Goal: Task Accomplishment & Management: Manage account settings

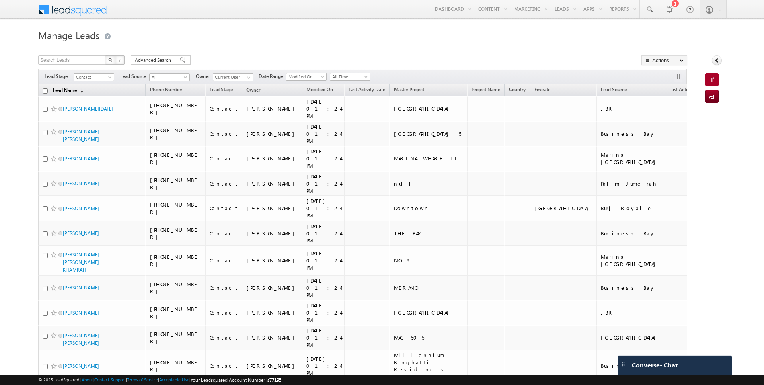
click at [65, 92] on link "Lead Name (sorted descending)" at bounding box center [68, 91] width 38 height 10
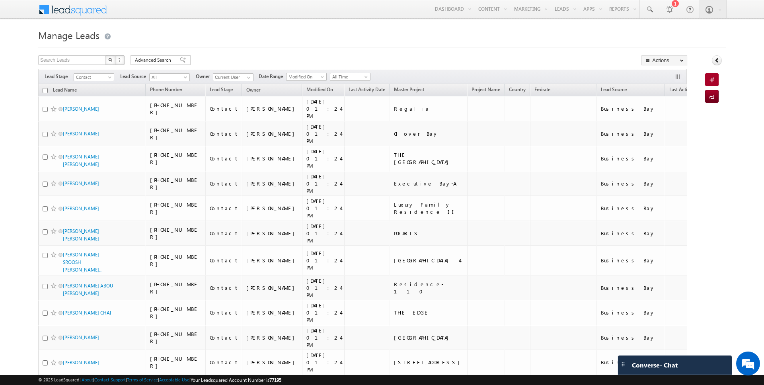
click at [44, 91] on input "checkbox" at bounding box center [45, 90] width 5 height 5
checkbox input "true"
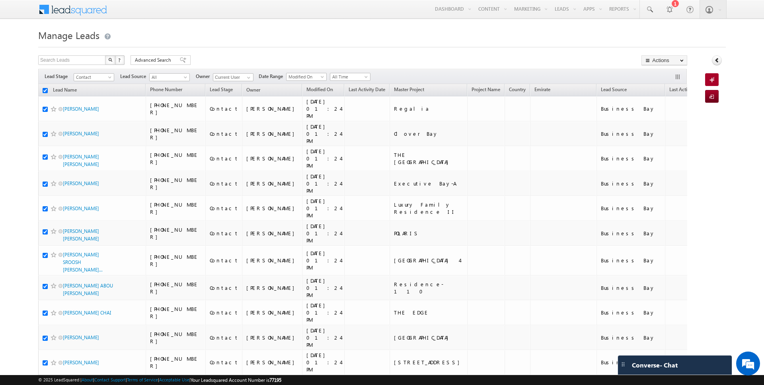
checkbox input "true"
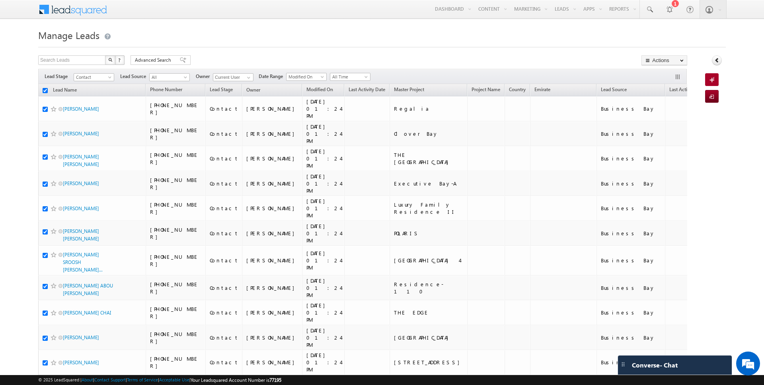
checkbox input "true"
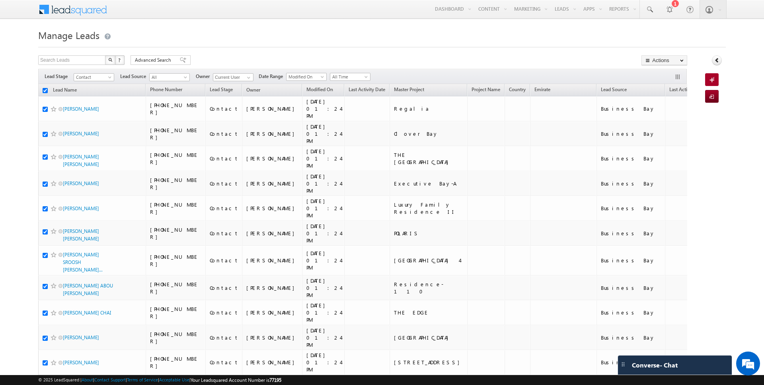
checkbox input "true"
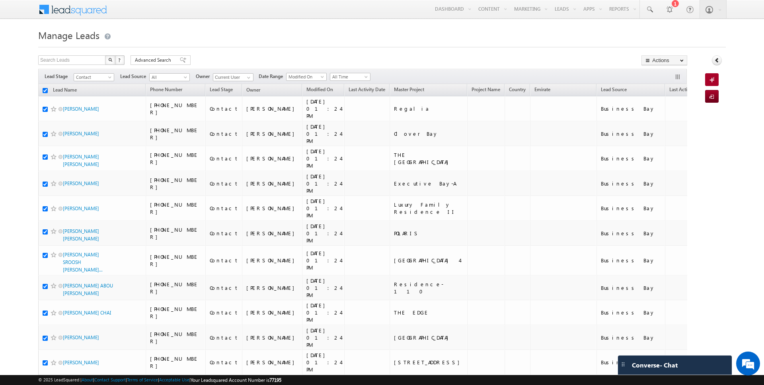
checkbox input "true"
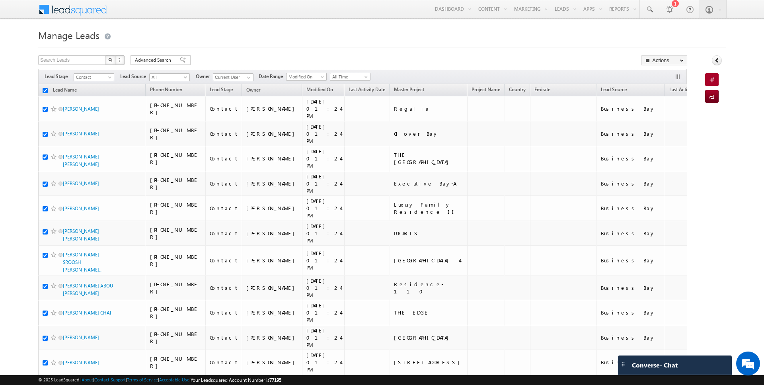
checkbox input "true"
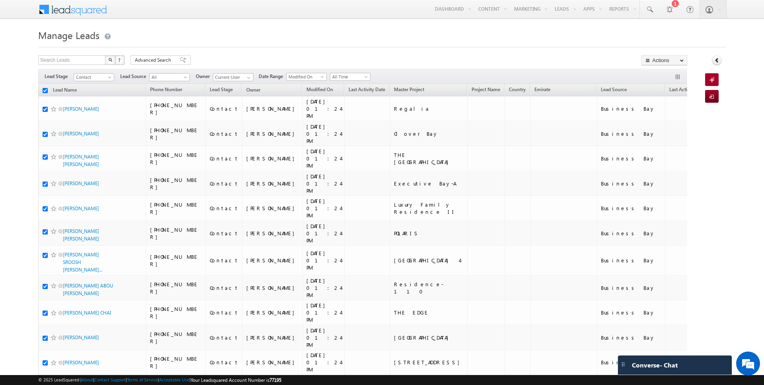
checkbox input "true"
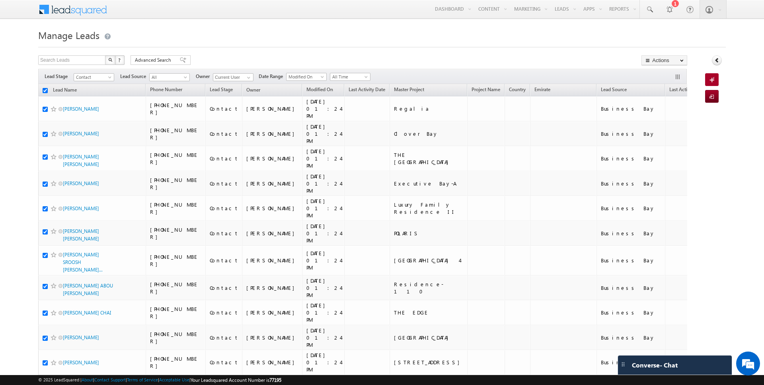
checkbox input "true"
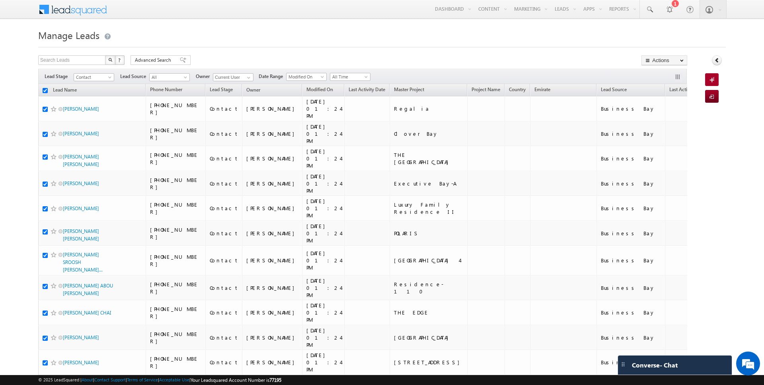
checkbox input "true"
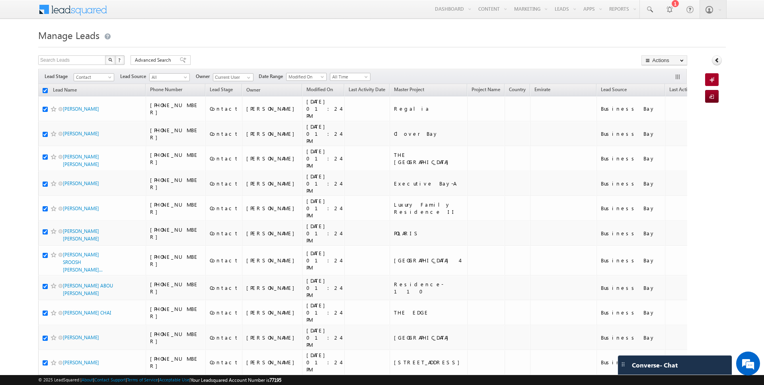
checkbox input "true"
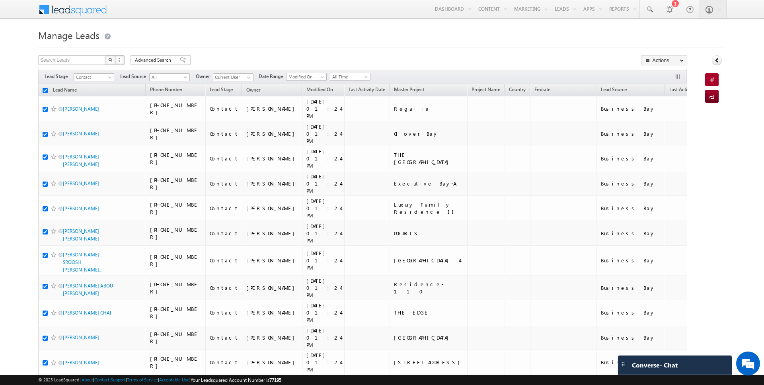
checkbox input "true"
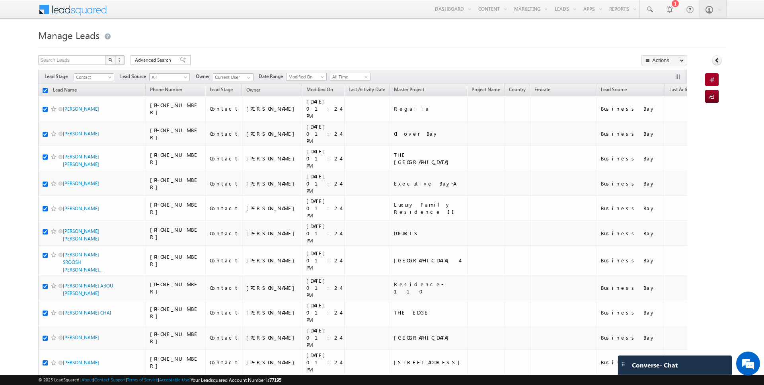
checkbox input "true"
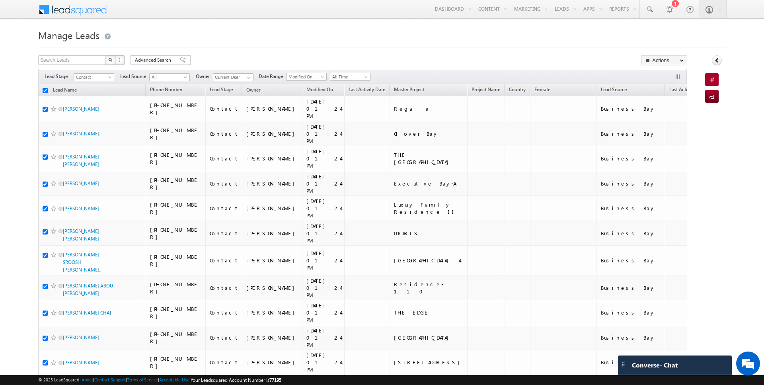
checkbox input "true"
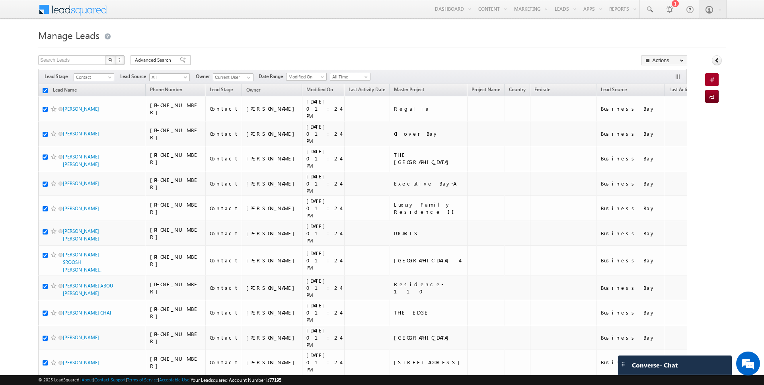
checkbox input "true"
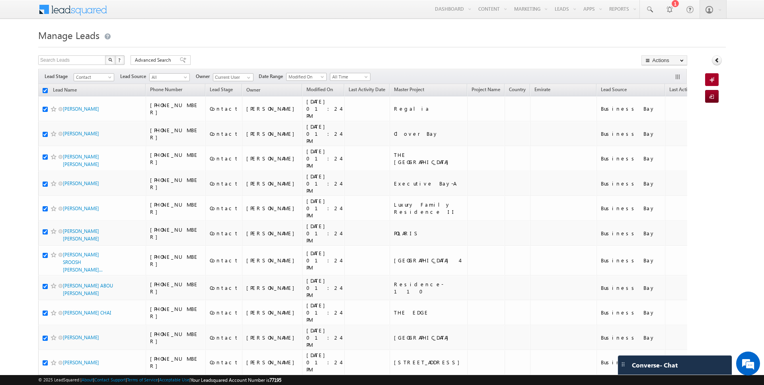
checkbox input "true"
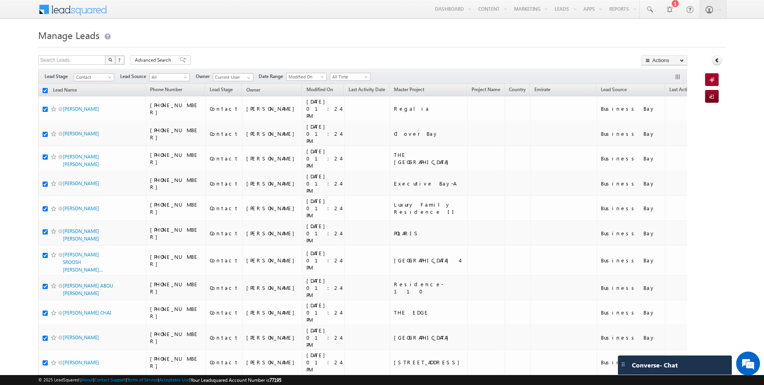
checkbox input "true"
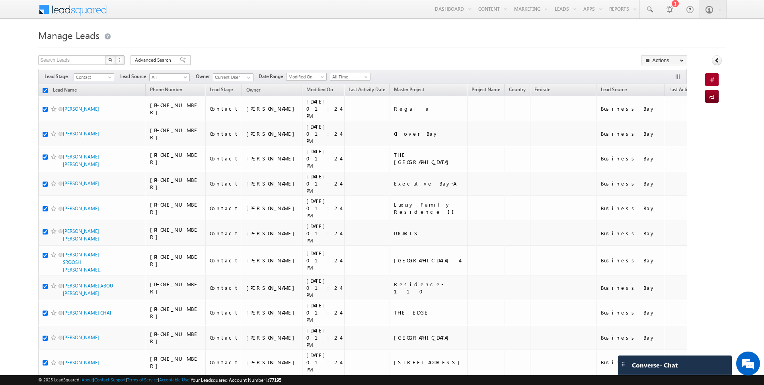
checkbox input "true"
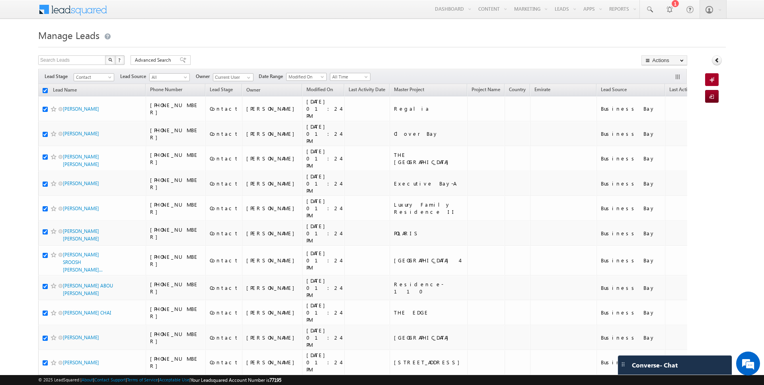
checkbox input "true"
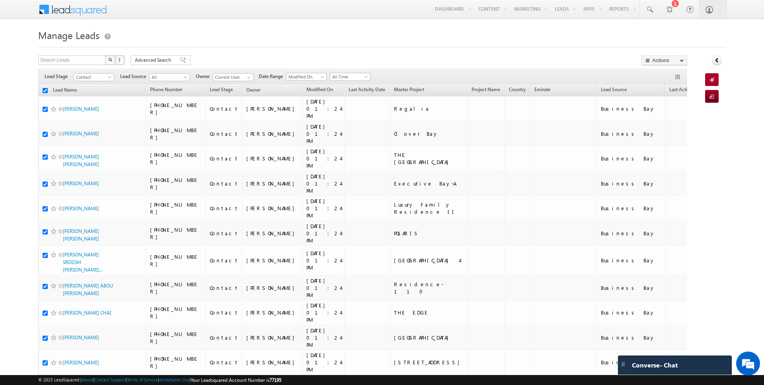
checkbox input "true"
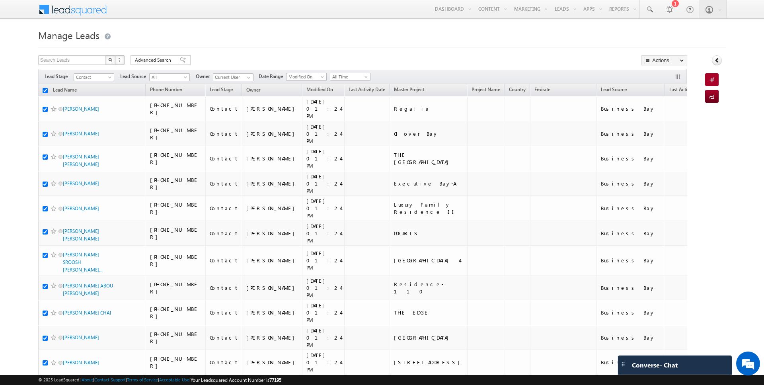
checkbox input "true"
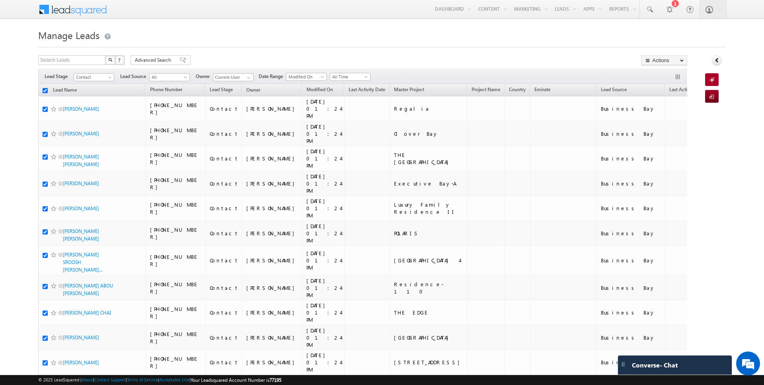
checkbox input "true"
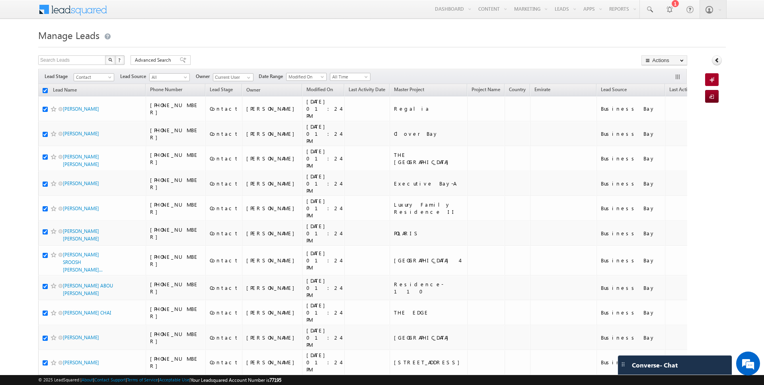
checkbox input "true"
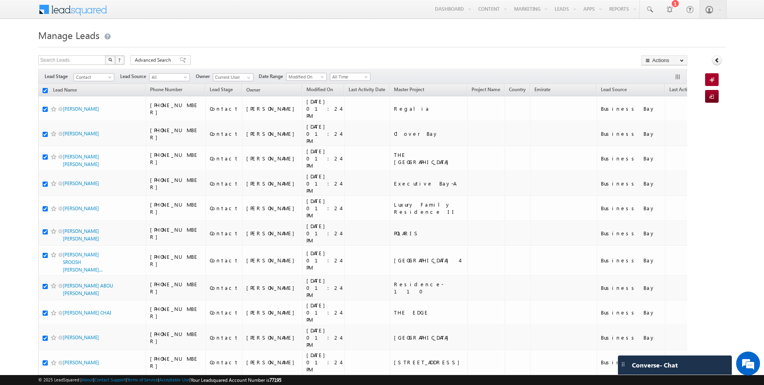
checkbox input "true"
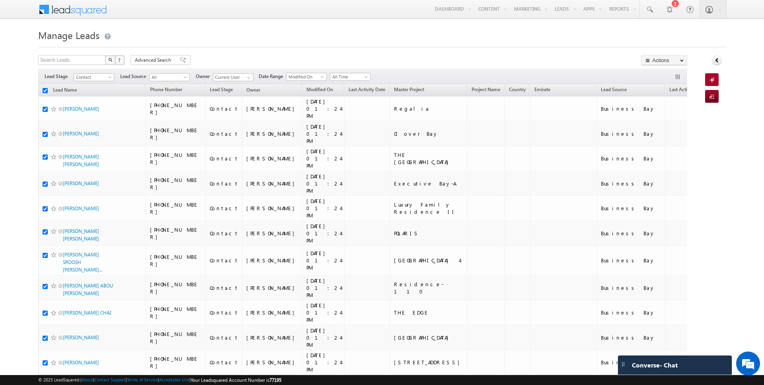
checkbox input "true"
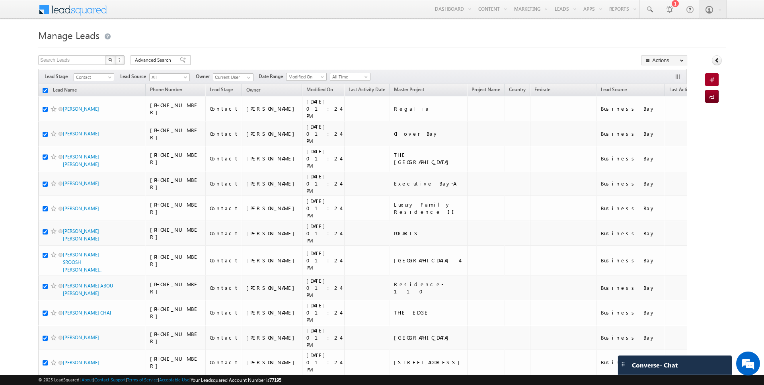
checkbox input "true"
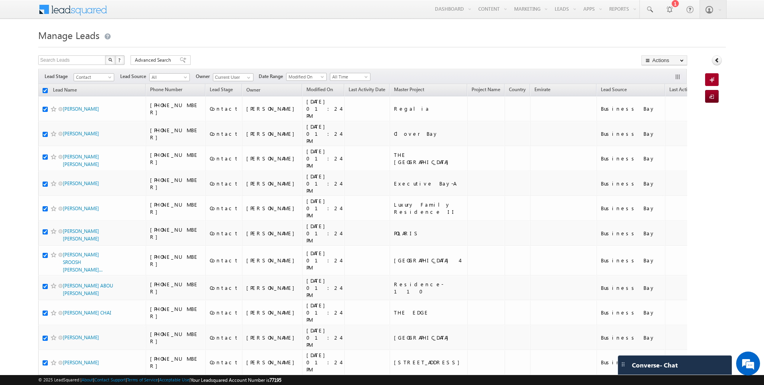
checkbox input "true"
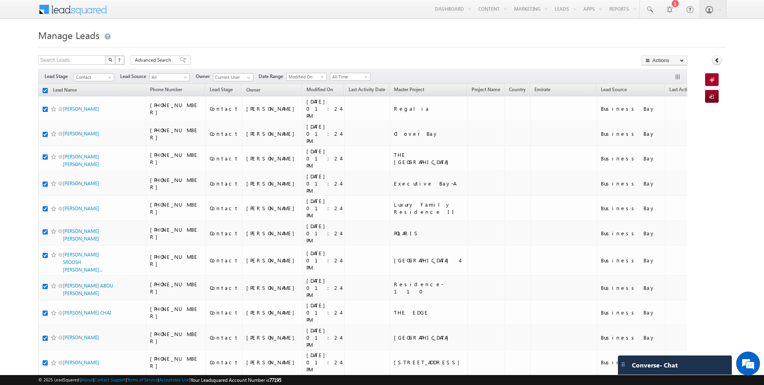
checkbox input "true"
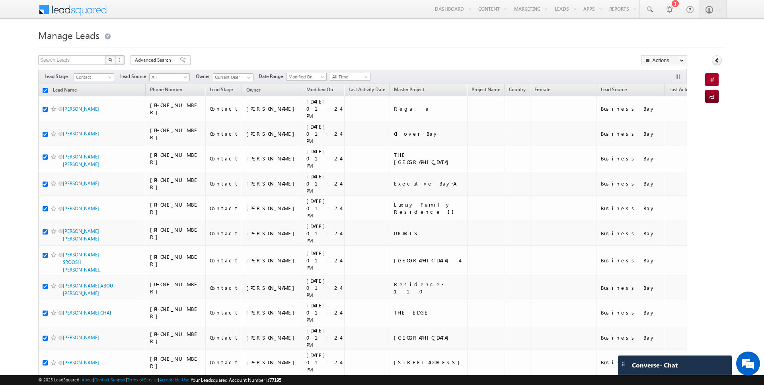
checkbox input "true"
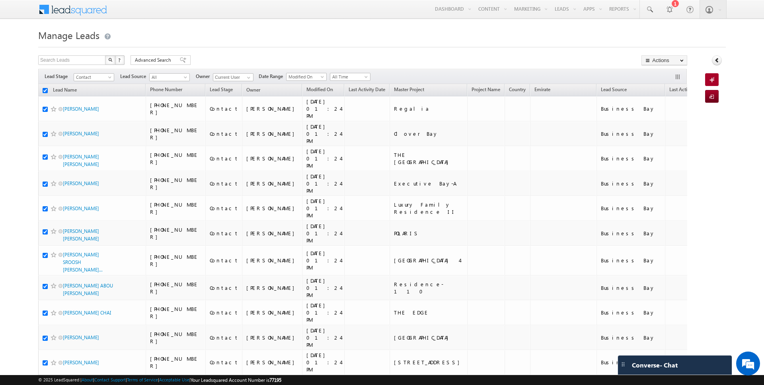
checkbox input "true"
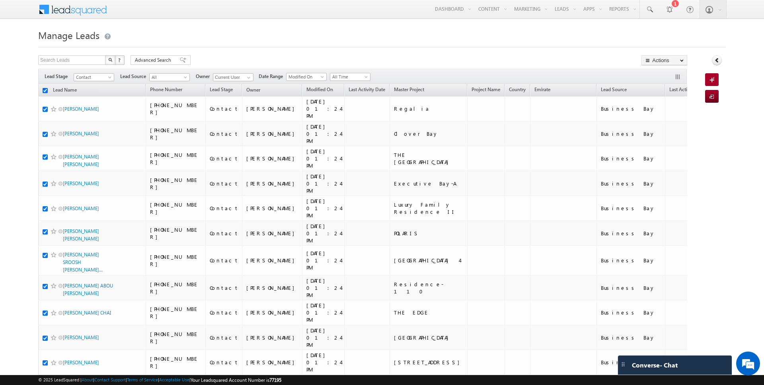
checkbox input "true"
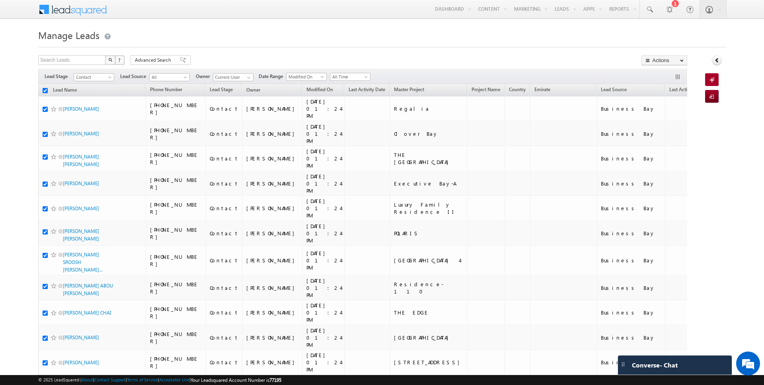
checkbox input "true"
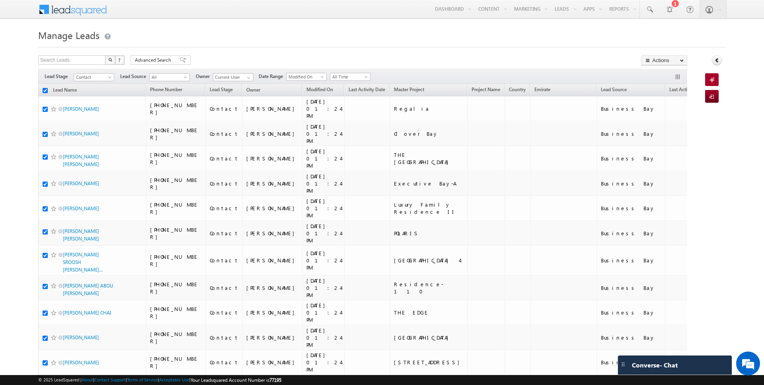
checkbox input "true"
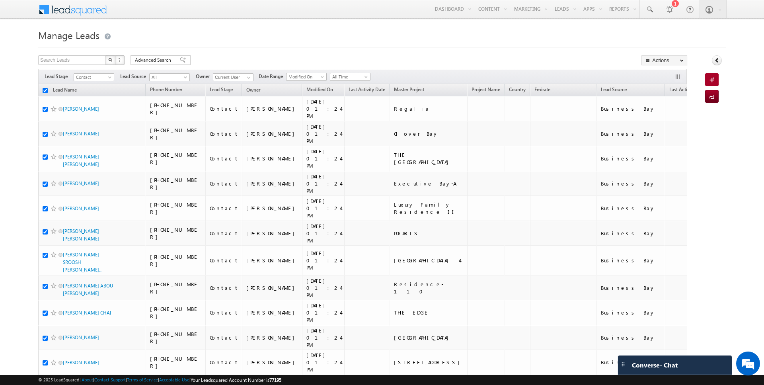
checkbox input "true"
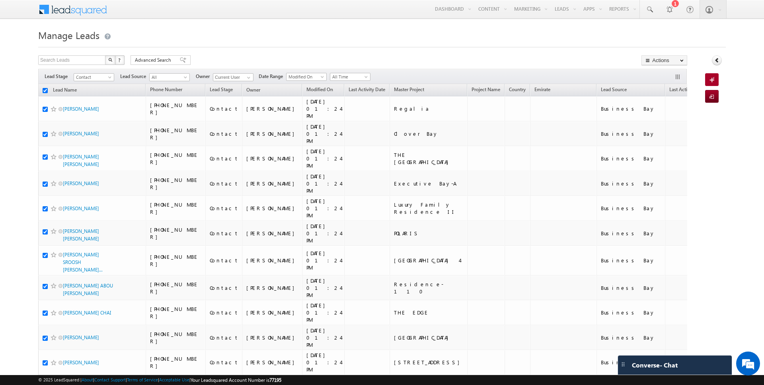
checkbox input "true"
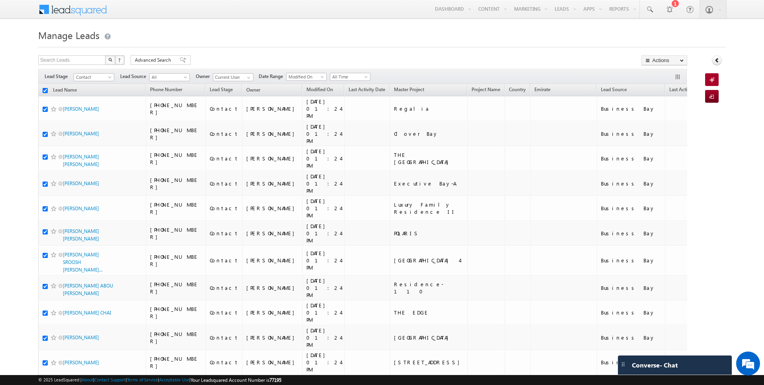
checkbox input "true"
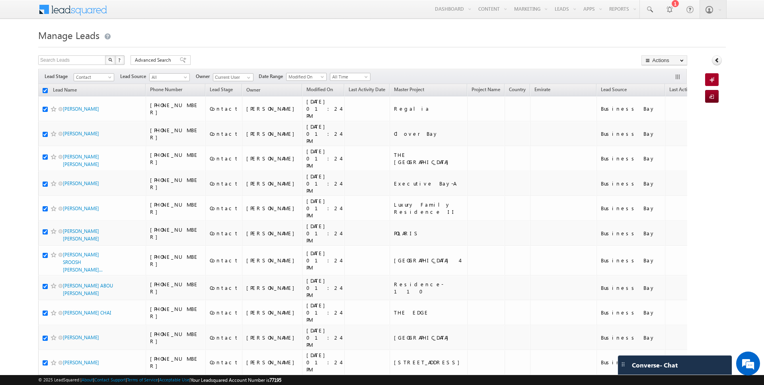
checkbox input "true"
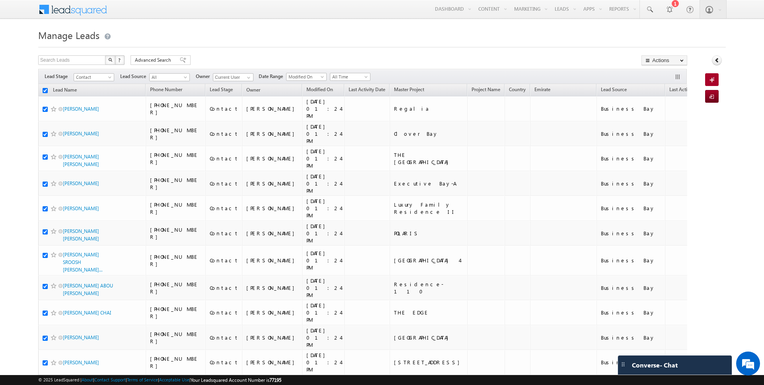
checkbox input "true"
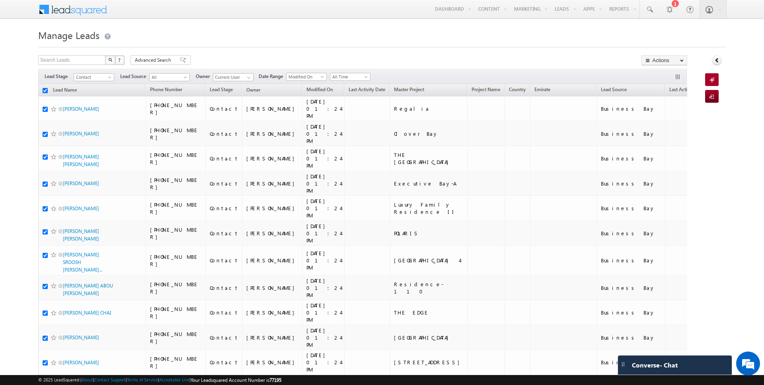
checkbox input "true"
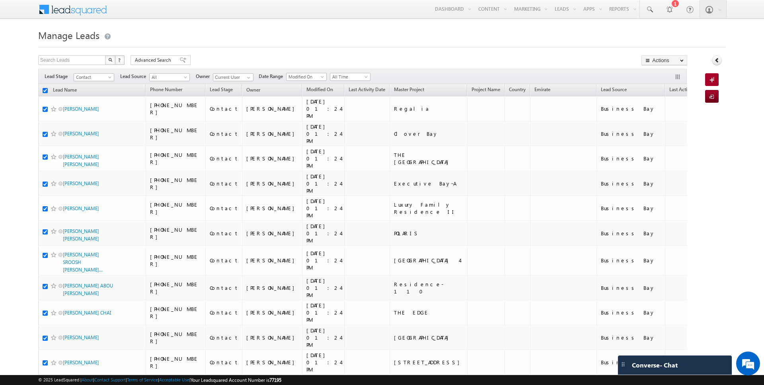
checkbox input "true"
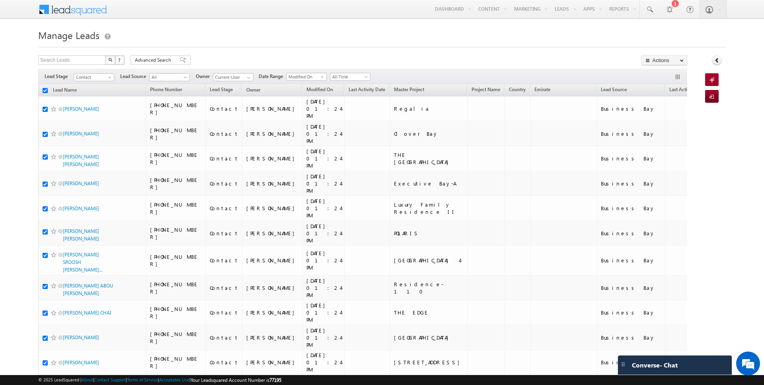
checkbox input "true"
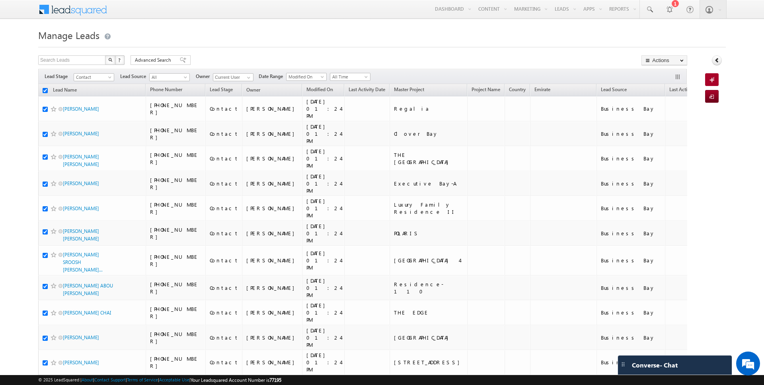
checkbox input "true"
click at [667, 128] on link "Change Owner" at bounding box center [664, 129] width 45 height 10
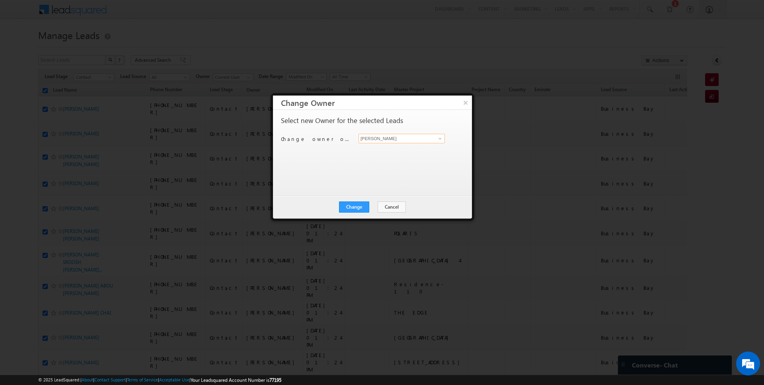
click at [404, 139] on input "[PERSON_NAME]" at bounding box center [401, 139] width 86 height 10
click at [361, 207] on button "Change" at bounding box center [354, 206] width 30 height 11
click at [372, 208] on button "Close" at bounding box center [373, 206] width 25 height 11
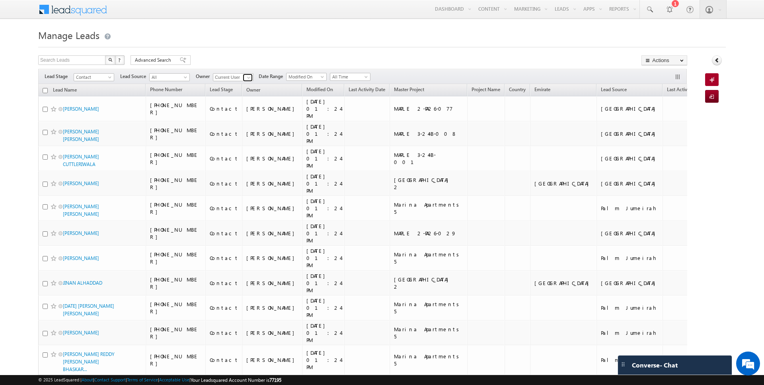
click at [245, 78] on span at bounding box center [248, 77] width 6 height 6
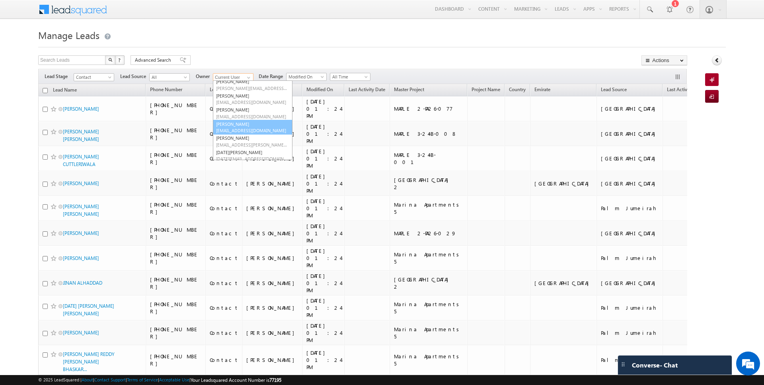
scroll to position [23, 0]
click at [234, 146] on link "Kartik Sharma kartik.sharma@indglobal.ae" at bounding box center [253, 151] width 80 height 15
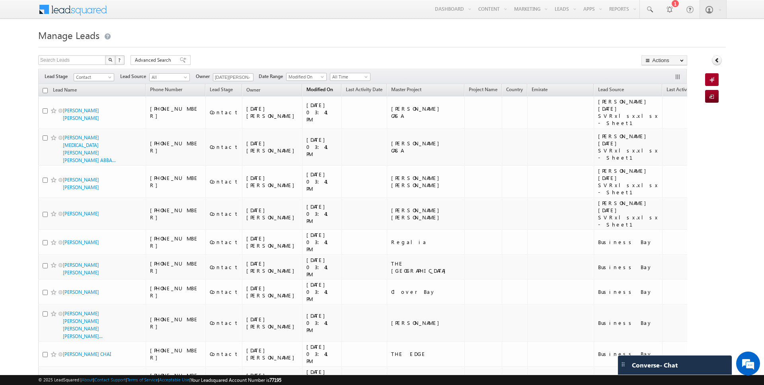
click at [306, 91] on span "Modified On" at bounding box center [319, 89] width 27 height 6
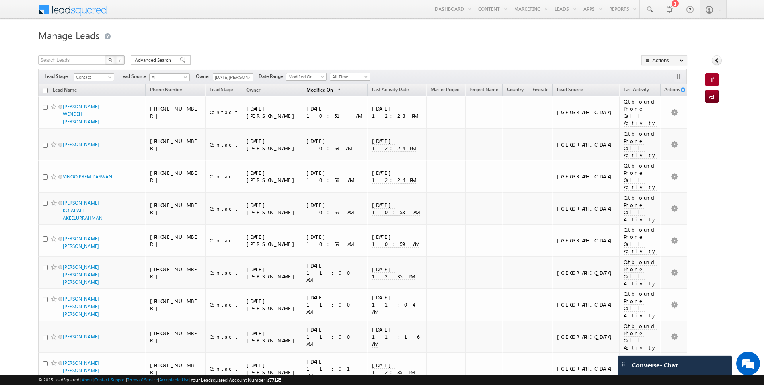
click at [306, 89] on span "Modified On" at bounding box center [319, 90] width 27 height 6
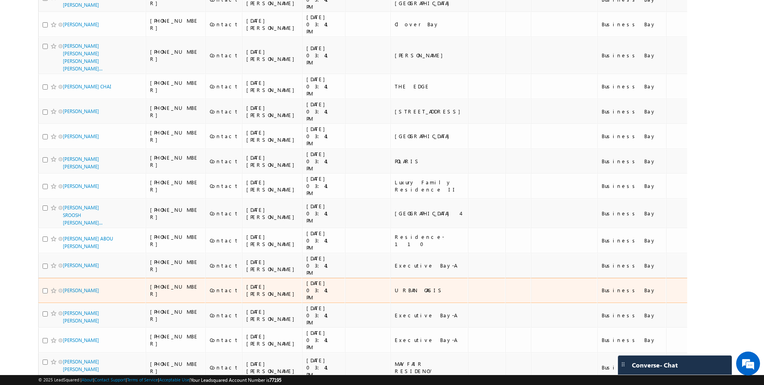
scroll to position [0, 0]
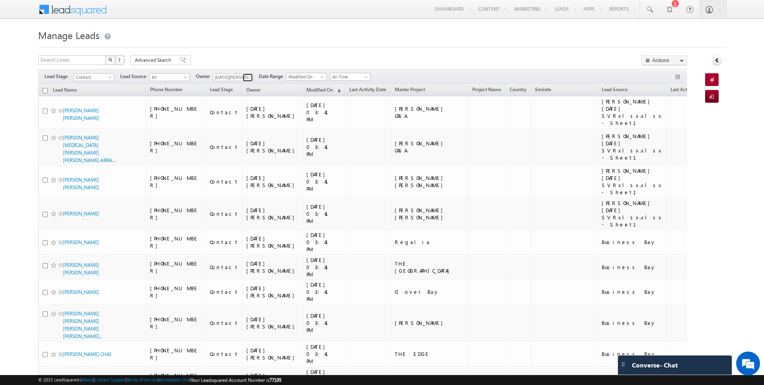
click at [243, 74] on link at bounding box center [248, 78] width 10 height 8
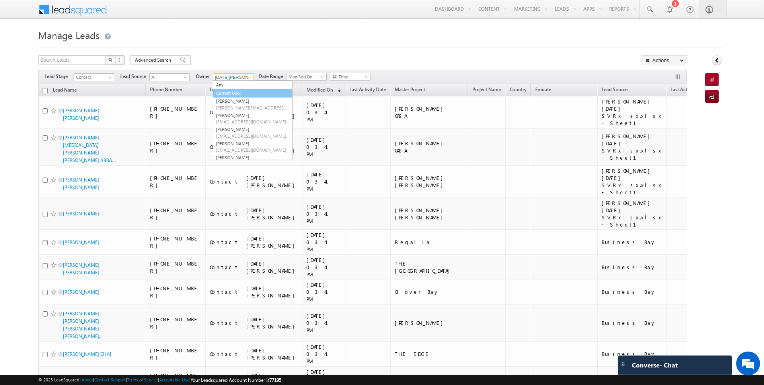
click at [232, 93] on link "Current User" at bounding box center [253, 93] width 80 height 9
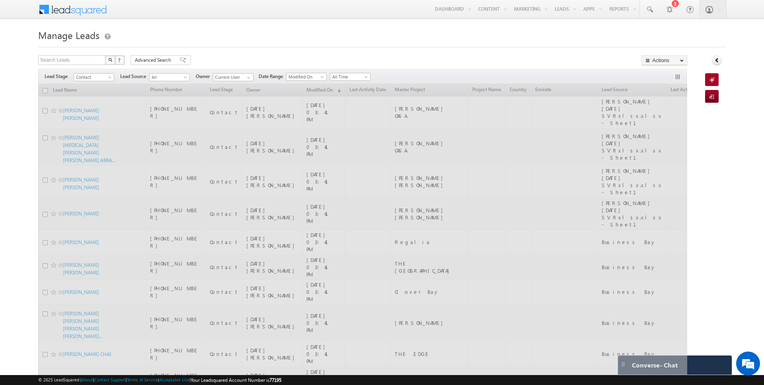
click at [260, 45] on div at bounding box center [382, 44] width 688 height 5
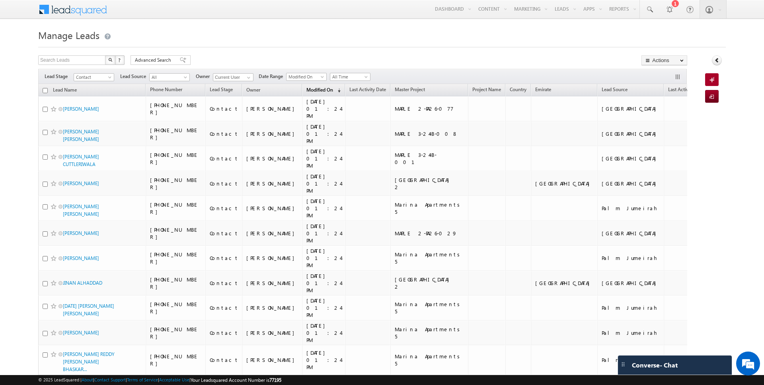
click at [306, 91] on span "Modified On" at bounding box center [319, 90] width 27 height 6
click at [45, 92] on input "checkbox" at bounding box center [45, 90] width 5 height 5
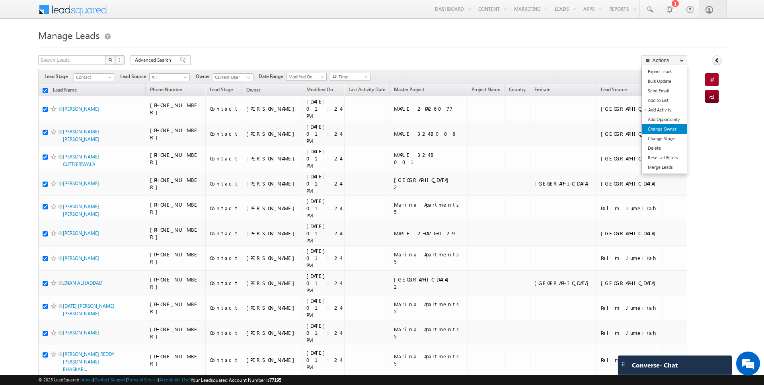
click at [658, 129] on link "Change Owner" at bounding box center [664, 129] width 45 height 10
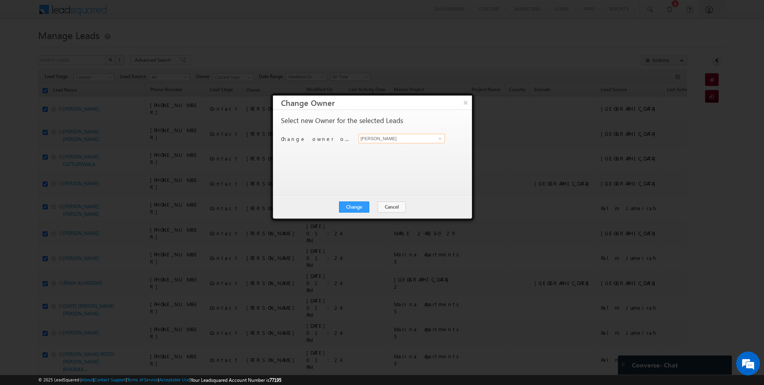
click at [378, 138] on input "[PERSON_NAME]" at bounding box center [401, 139] width 86 height 10
click at [360, 205] on button "Change" at bounding box center [354, 206] width 30 height 11
click at [373, 206] on button "Close" at bounding box center [373, 206] width 25 height 11
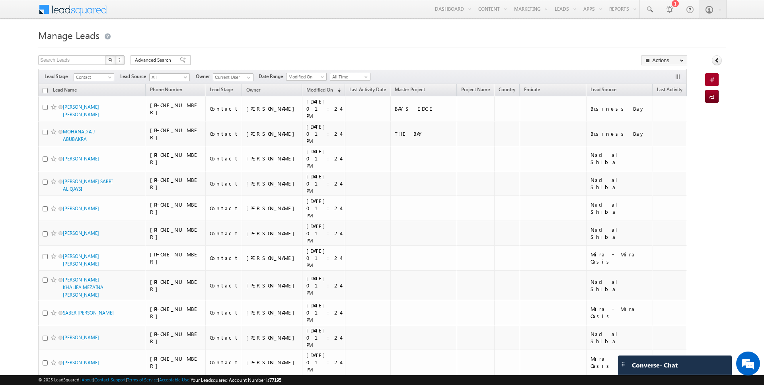
click at [45, 90] on input "checkbox" at bounding box center [45, 90] width 5 height 5
checkbox input "true"
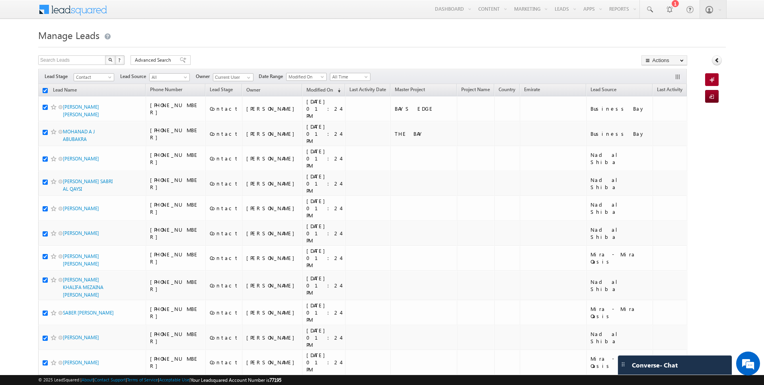
checkbox input "true"
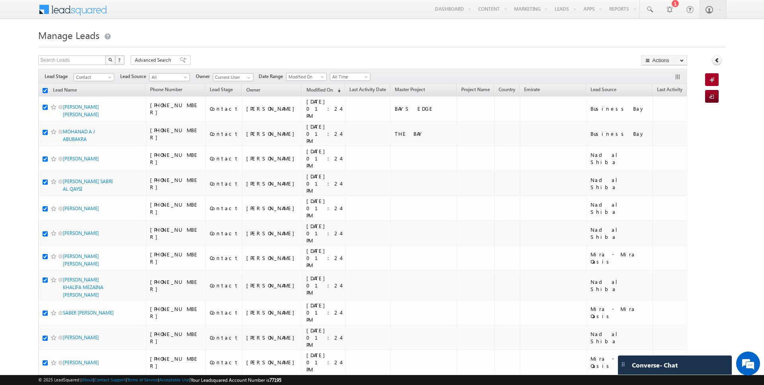
checkbox input "true"
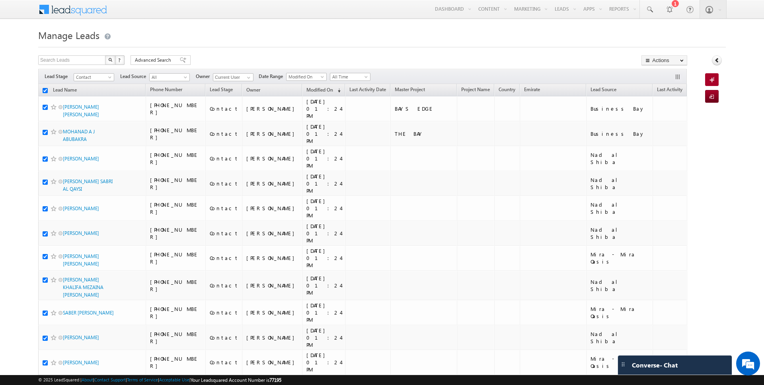
checkbox input "true"
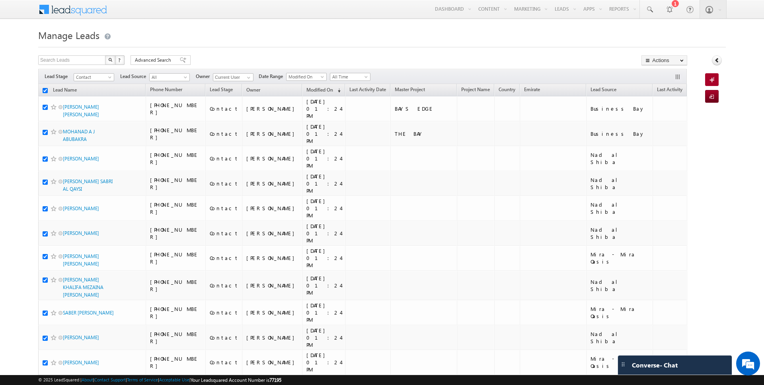
checkbox input "true"
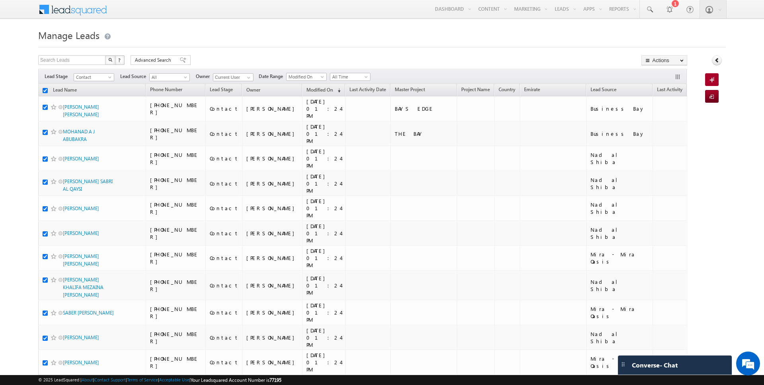
checkbox input "true"
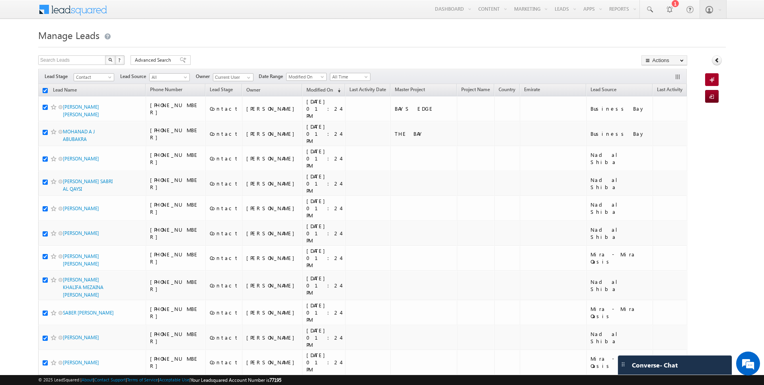
checkbox input "true"
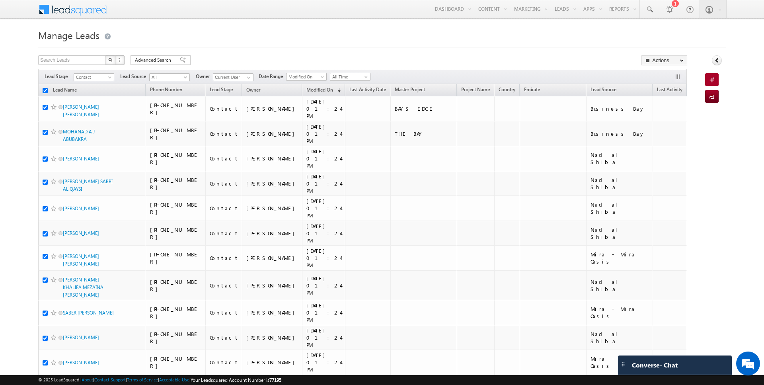
checkbox input "true"
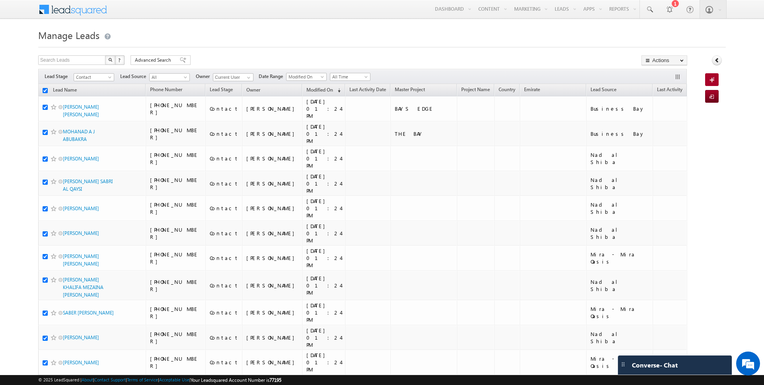
checkbox input "true"
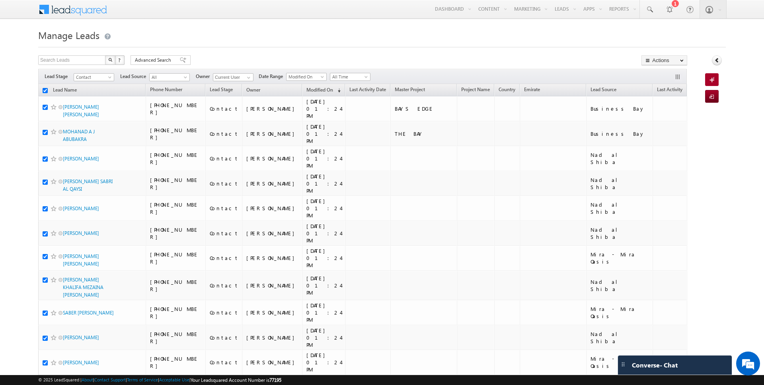
checkbox input "true"
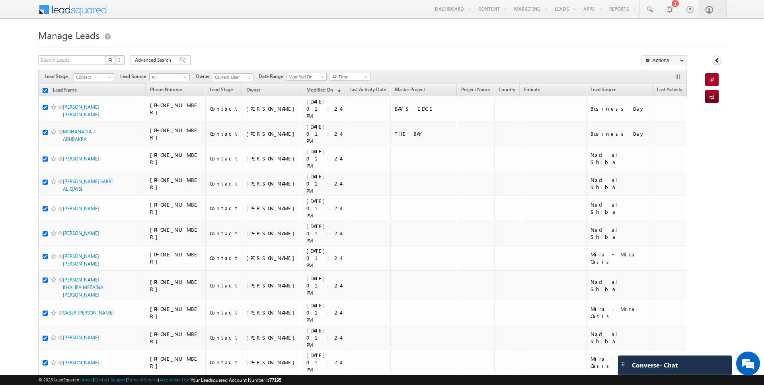
checkbox input "true"
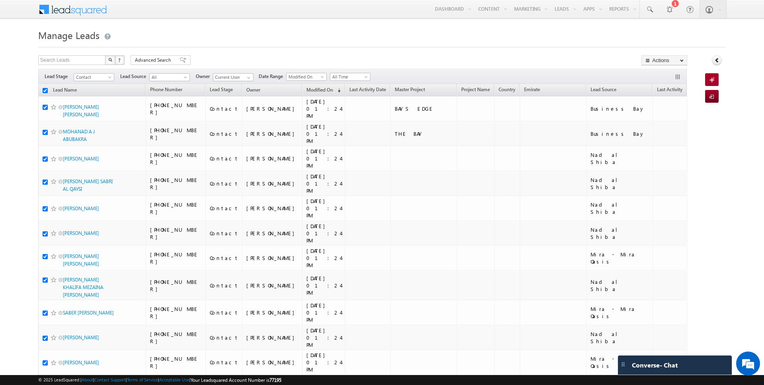
checkbox input "true"
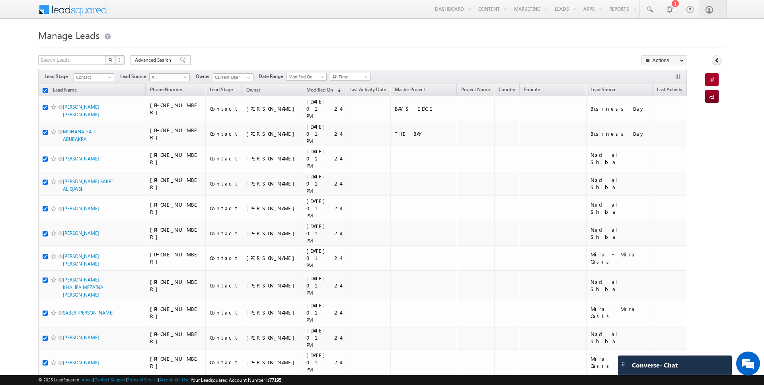
checkbox input "true"
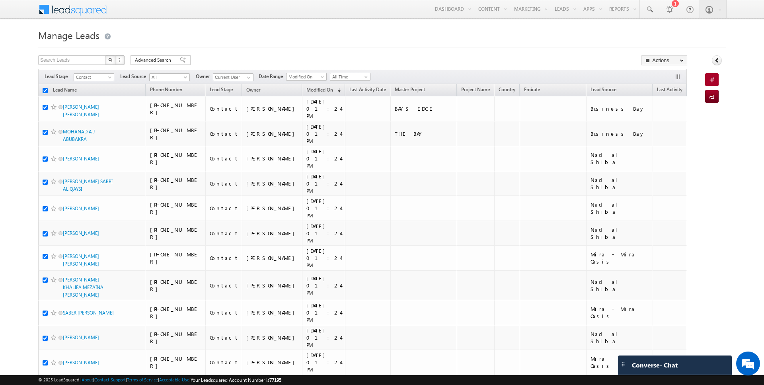
checkbox input "true"
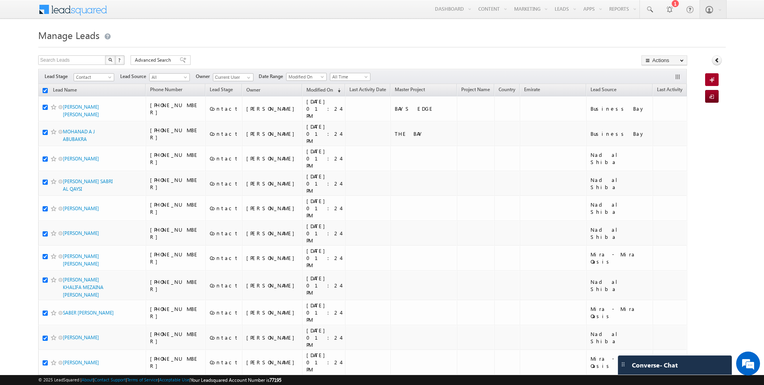
checkbox input "true"
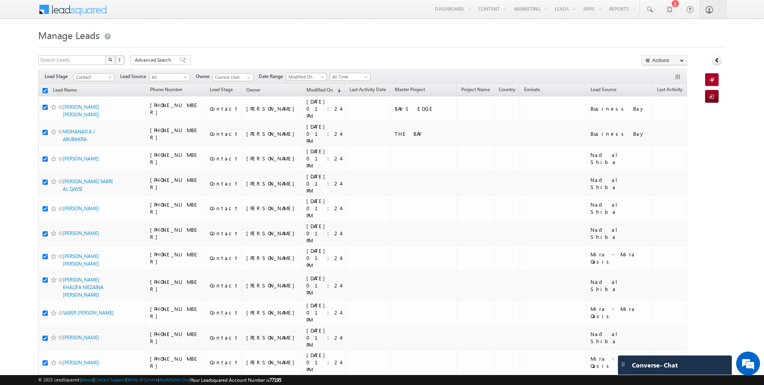
checkbox input "true"
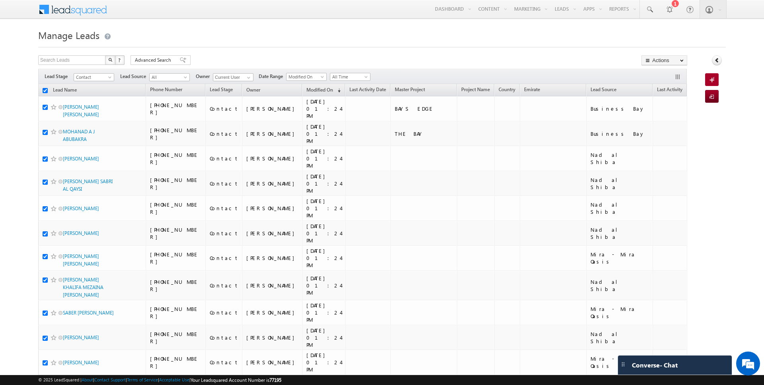
checkbox input "true"
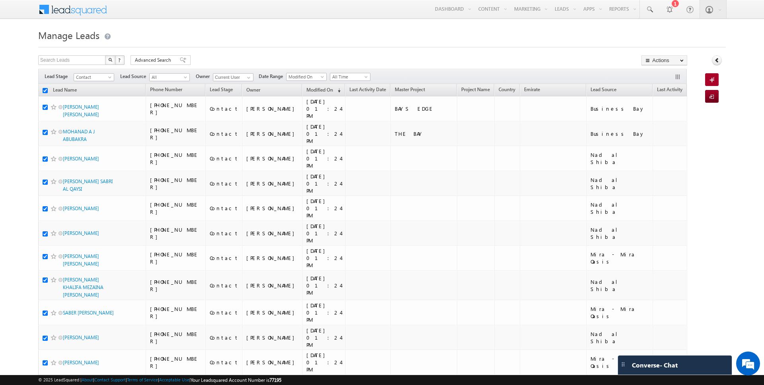
checkbox input "true"
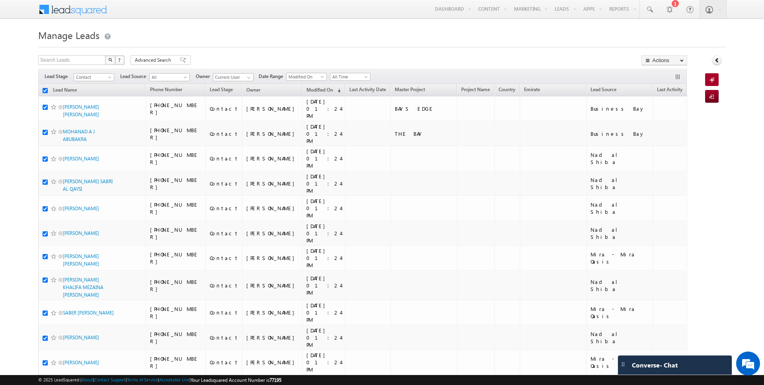
checkbox input "true"
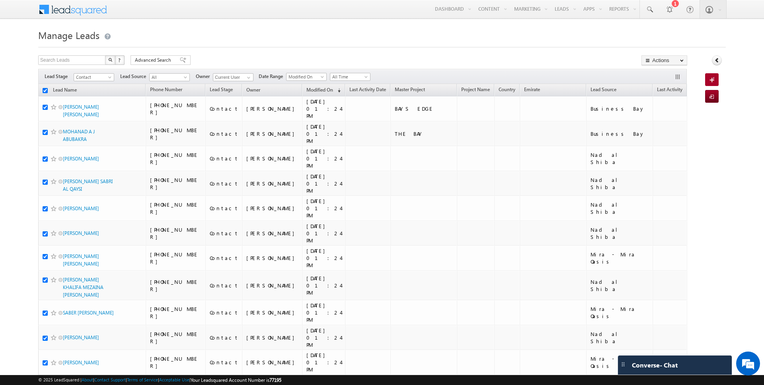
checkbox input "true"
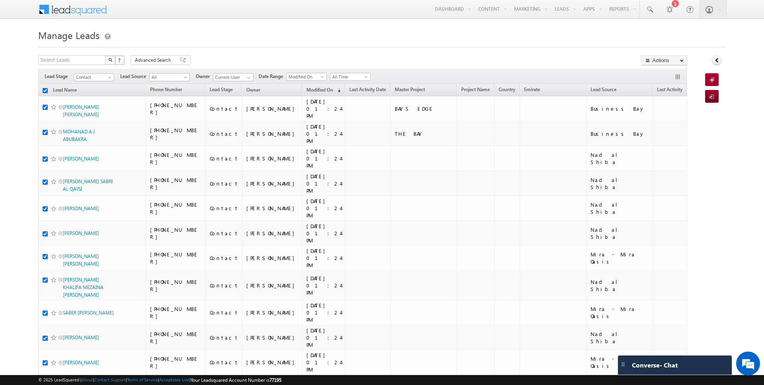
checkbox input "true"
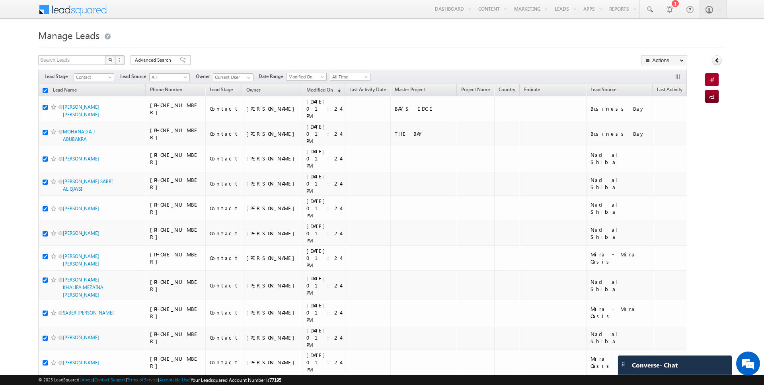
checkbox input "true"
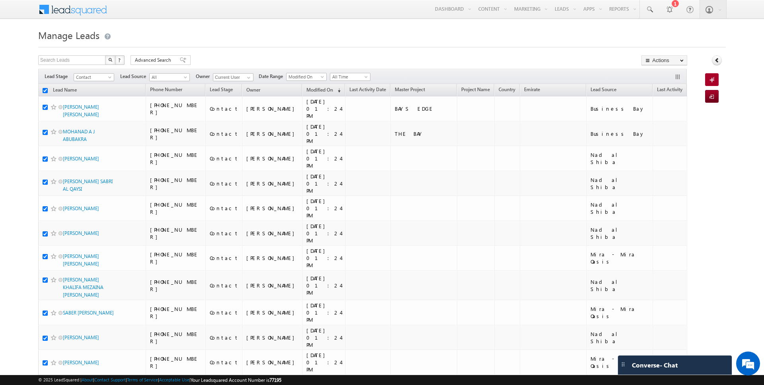
checkbox input "true"
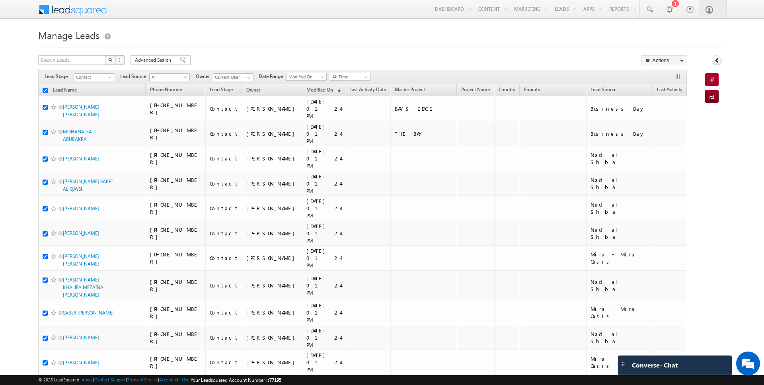
checkbox input "true"
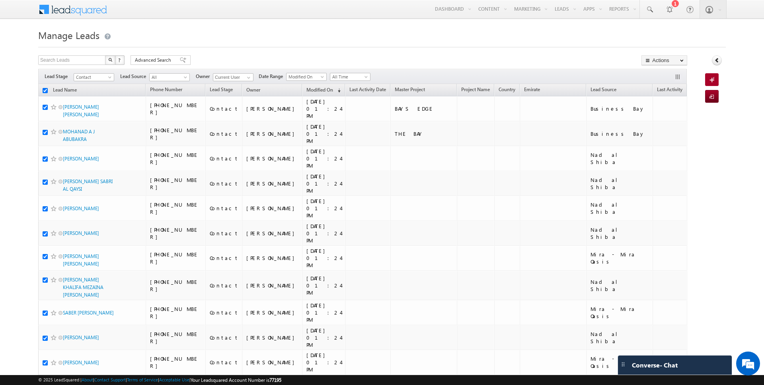
checkbox input "true"
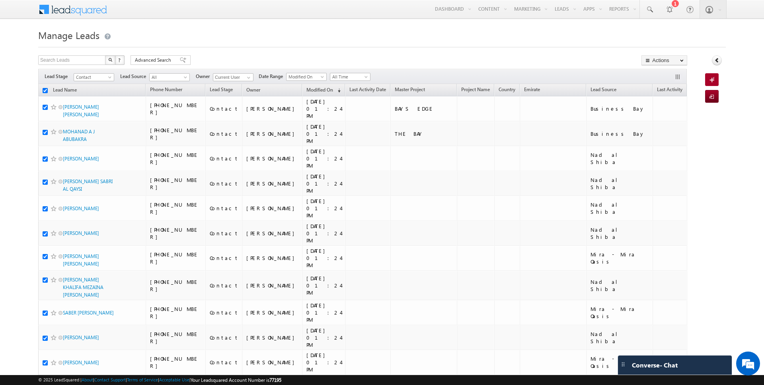
checkbox input "true"
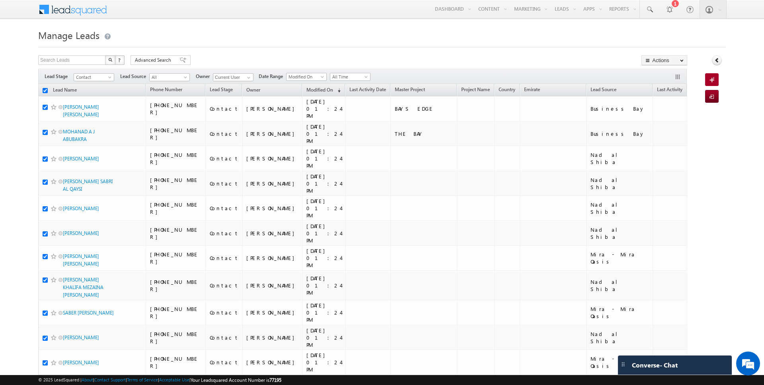
checkbox input "true"
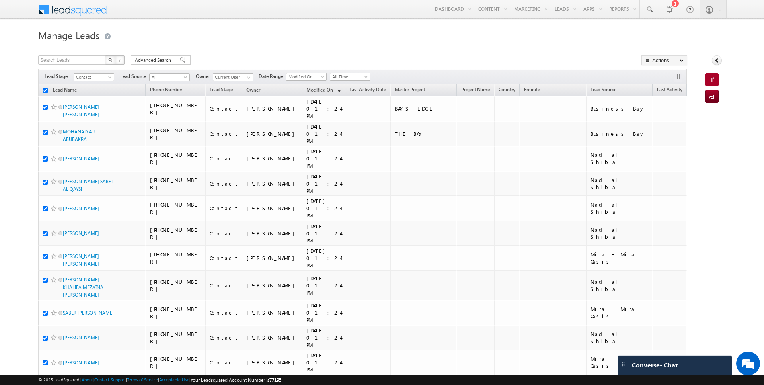
checkbox input "true"
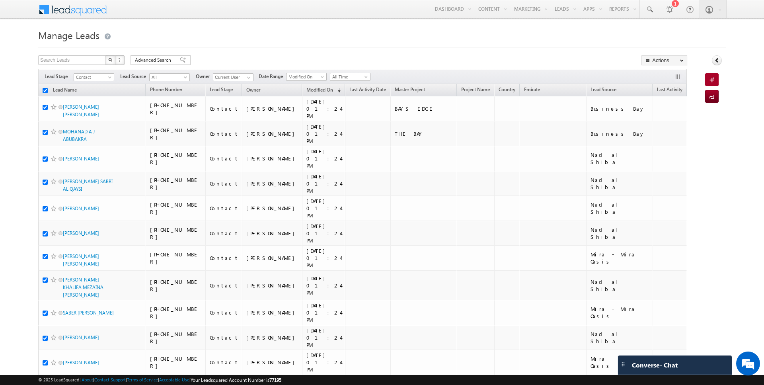
checkbox input "true"
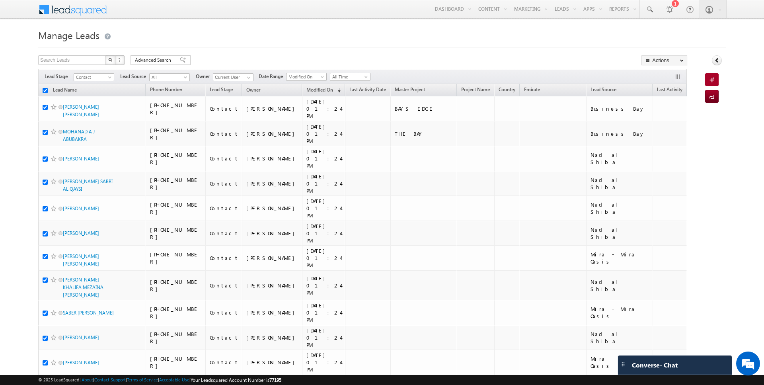
checkbox input "true"
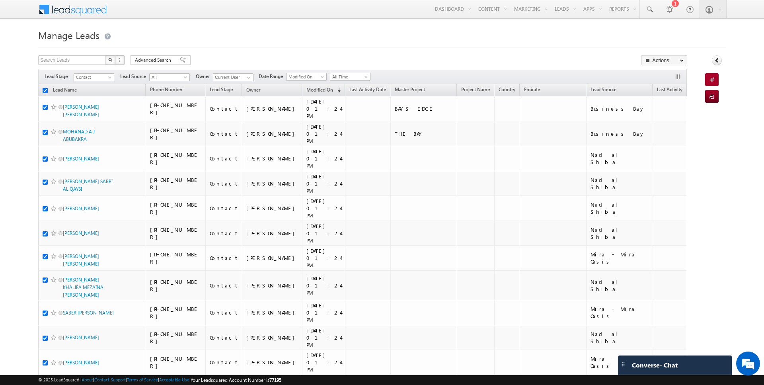
checkbox input "true"
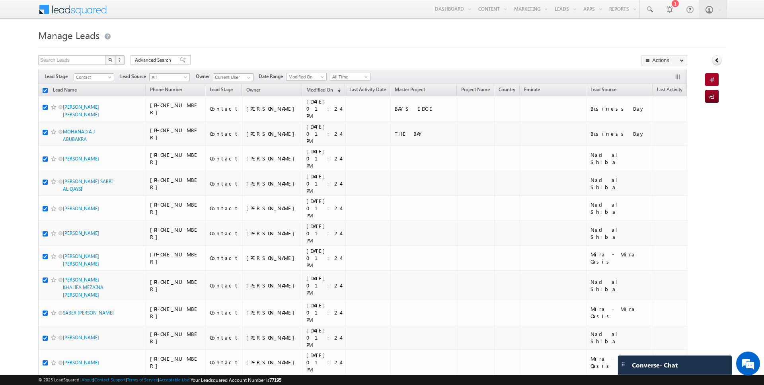
checkbox input "true"
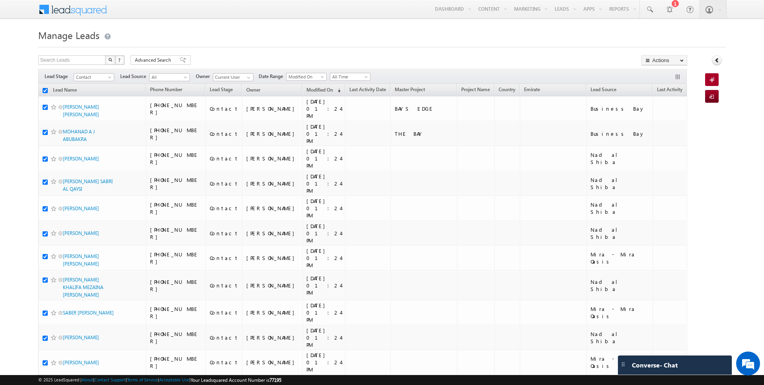
checkbox input "true"
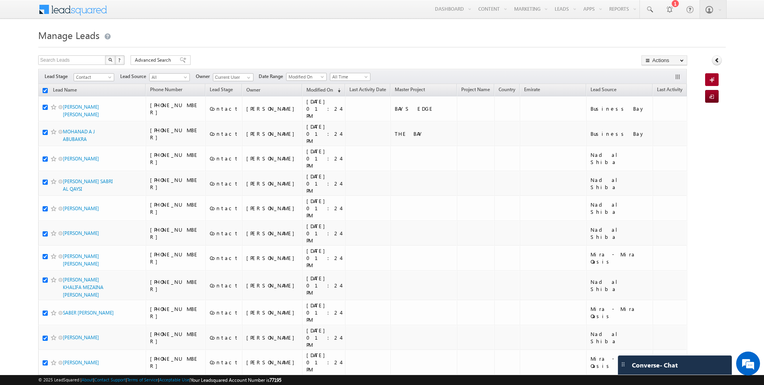
checkbox input "true"
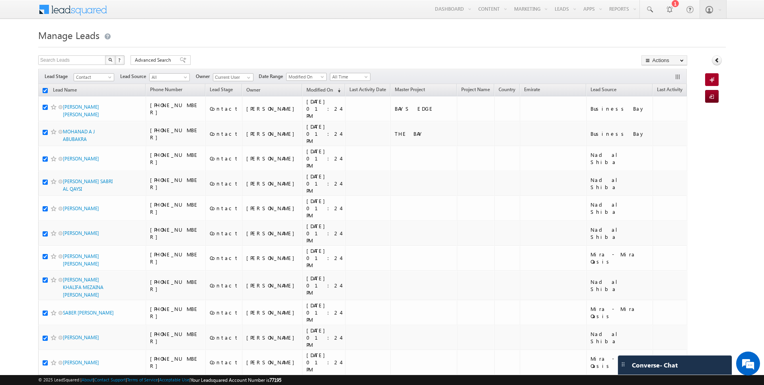
checkbox input "true"
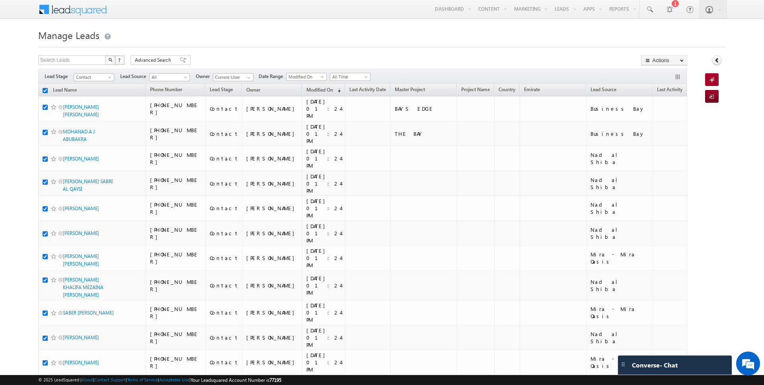
checkbox input "true"
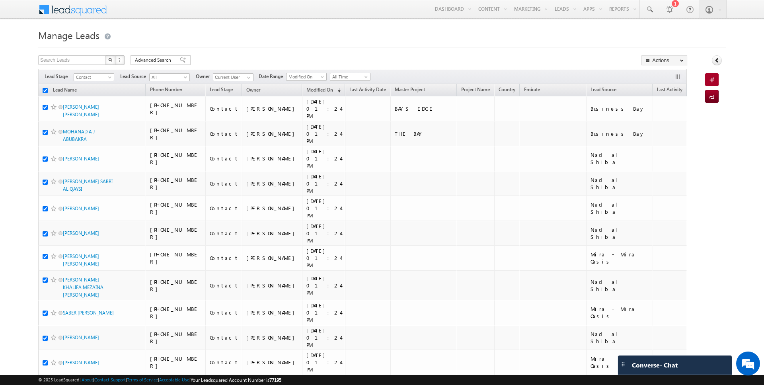
checkbox input "true"
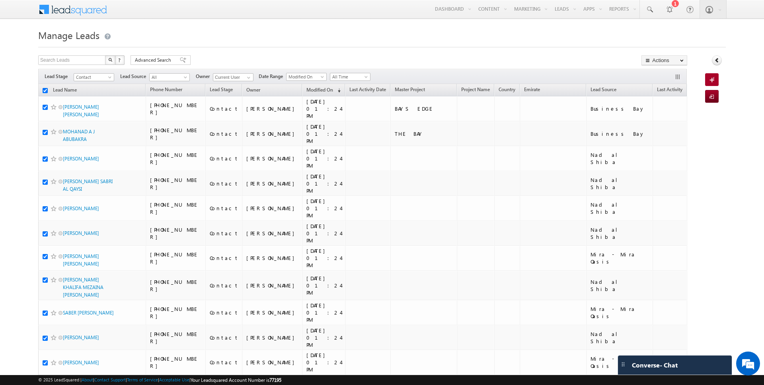
checkbox input "true"
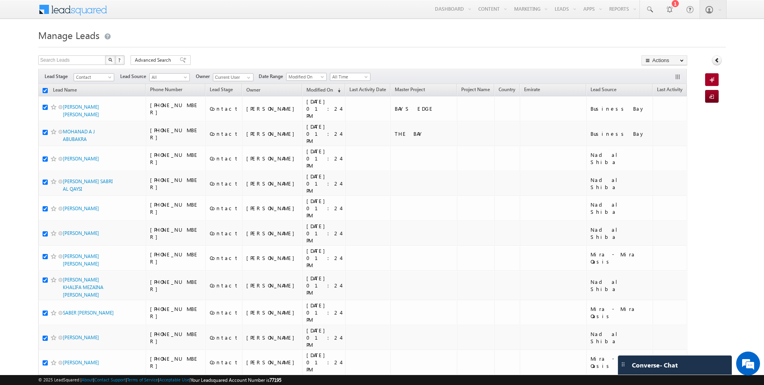
checkbox input "true"
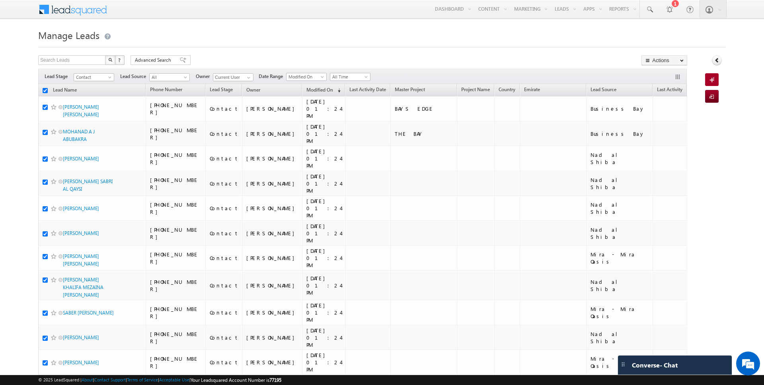
checkbox input "true"
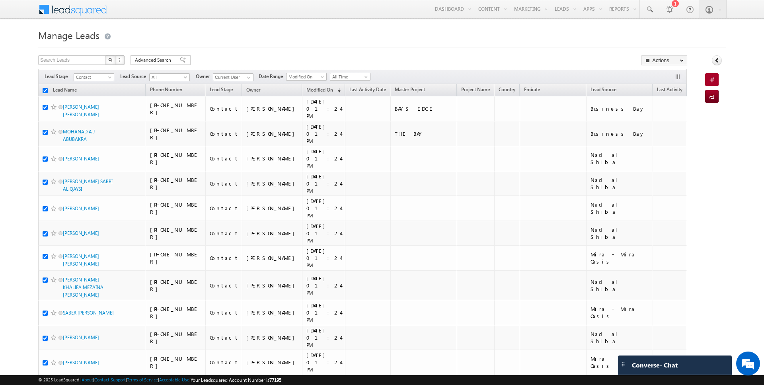
checkbox input "true"
click at [661, 127] on link "Change Owner" at bounding box center [664, 129] width 45 height 10
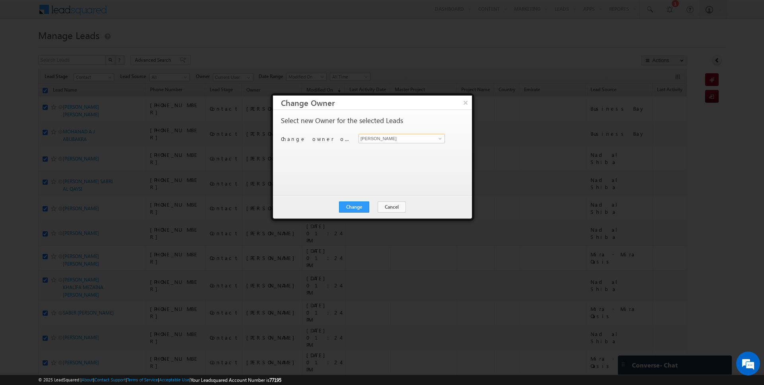
click at [400, 135] on input "[PERSON_NAME]" at bounding box center [401, 139] width 86 height 10
click at [355, 204] on button "Change" at bounding box center [354, 206] width 30 height 11
click at [374, 205] on button "Close" at bounding box center [373, 206] width 25 height 11
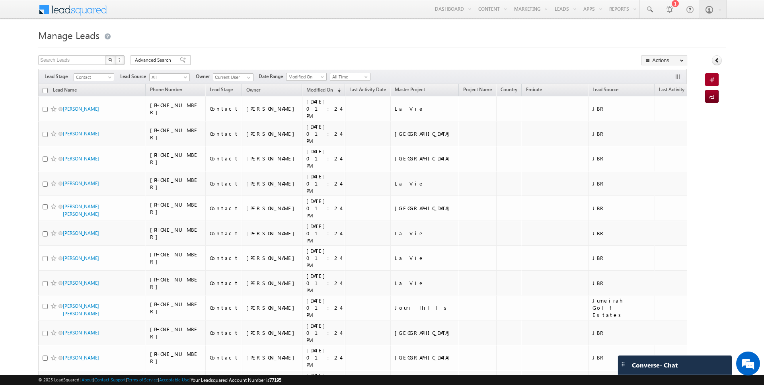
click at [45, 90] on input "checkbox" at bounding box center [45, 90] width 5 height 5
checkbox input "true"
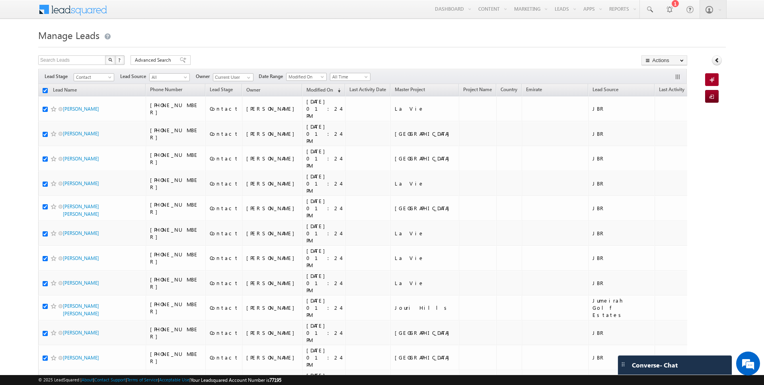
checkbox input "true"
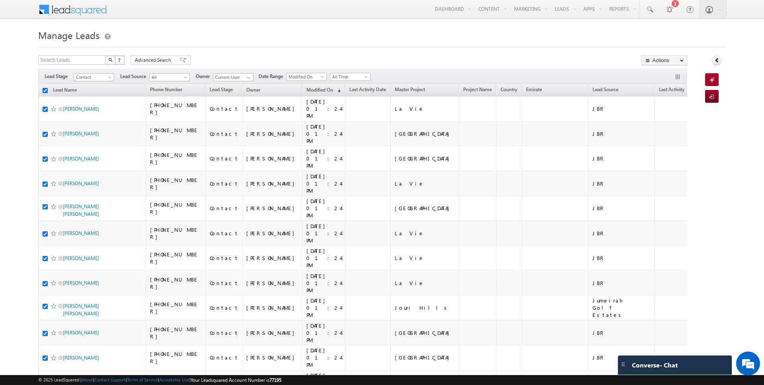
checkbox input "true"
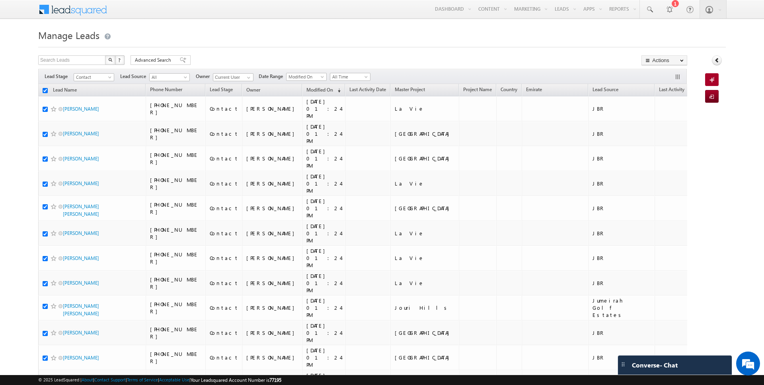
checkbox input "true"
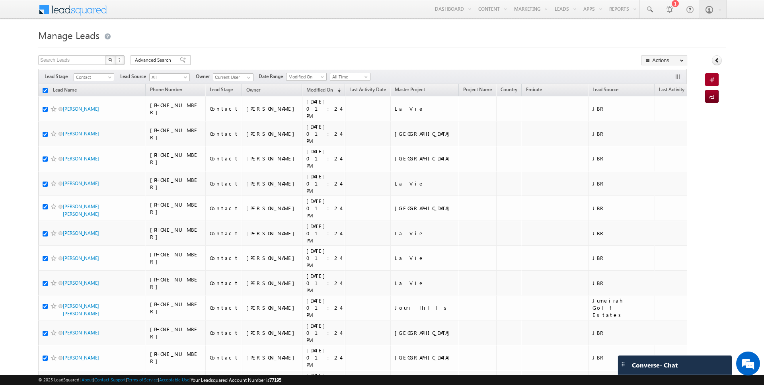
checkbox input "true"
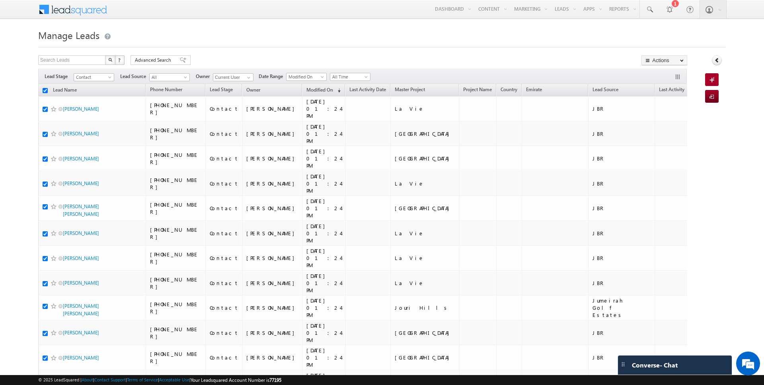
checkbox input "true"
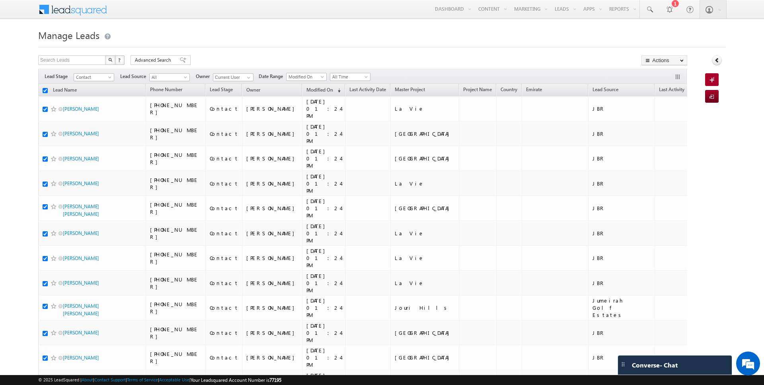
checkbox input "true"
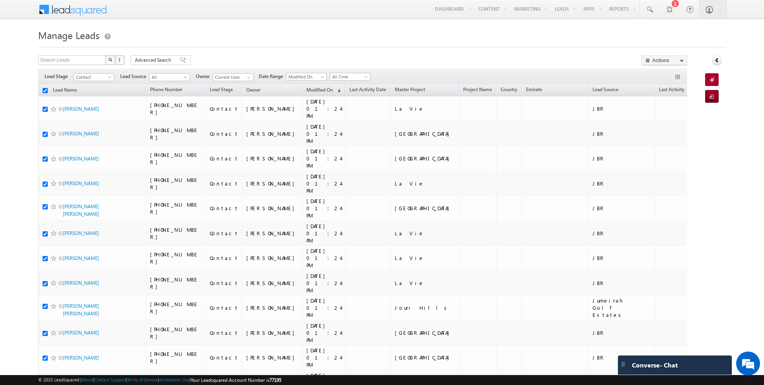
checkbox input "true"
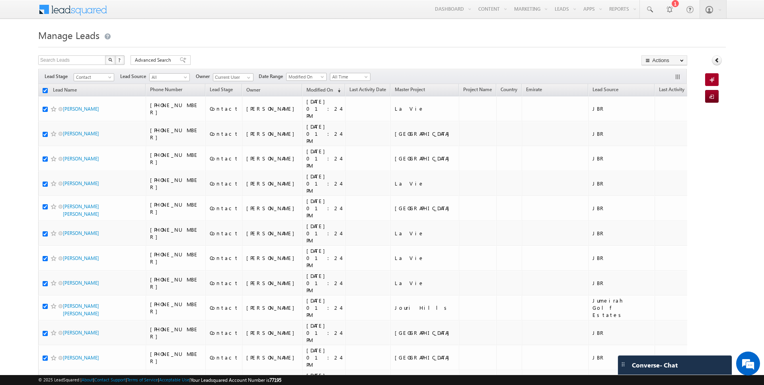
checkbox input "true"
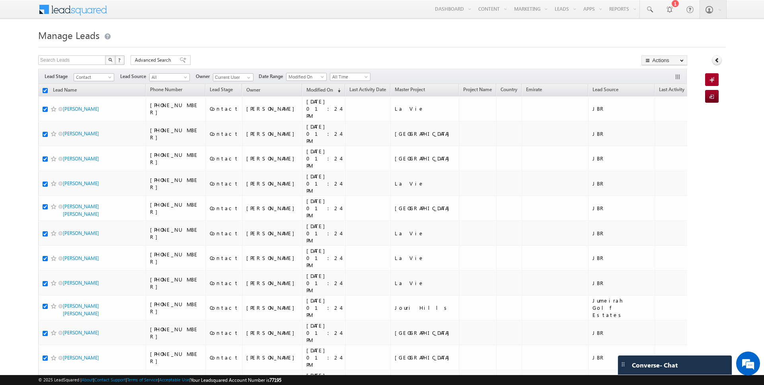
checkbox input "true"
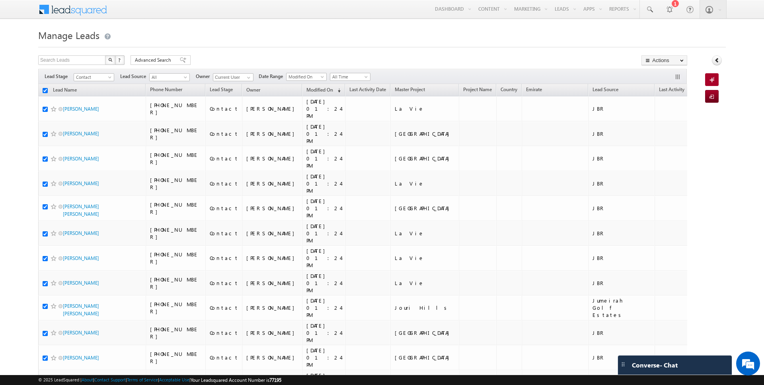
checkbox input "true"
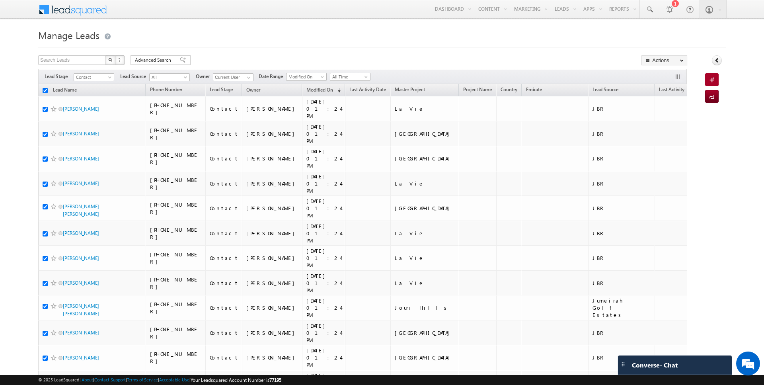
checkbox input "true"
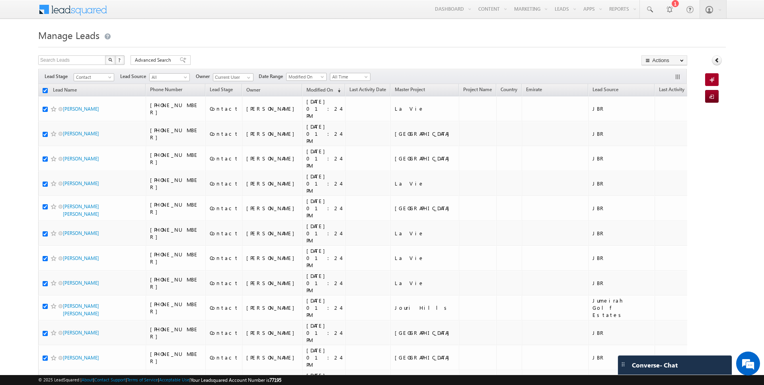
checkbox input "true"
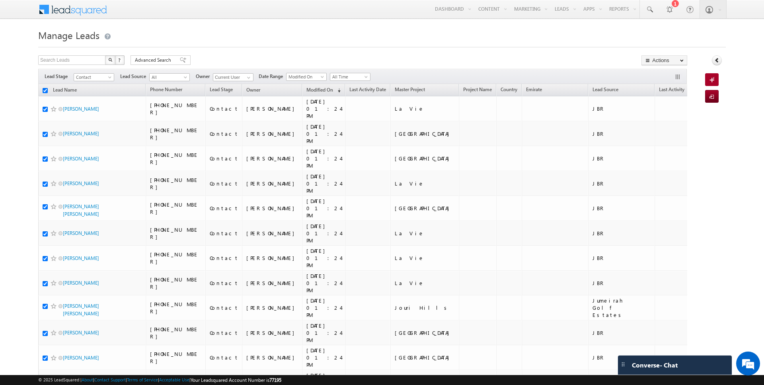
checkbox input "true"
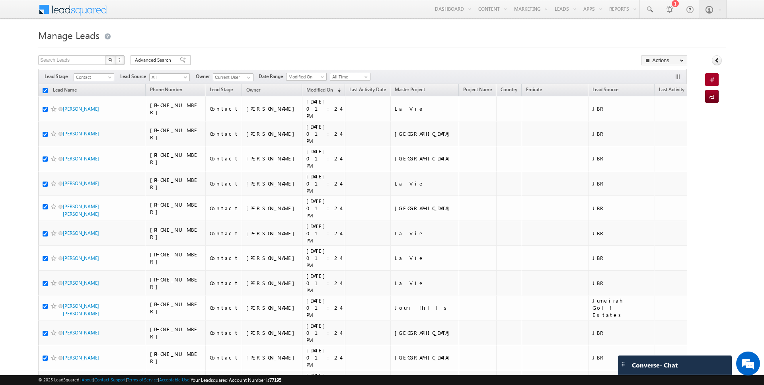
checkbox input "true"
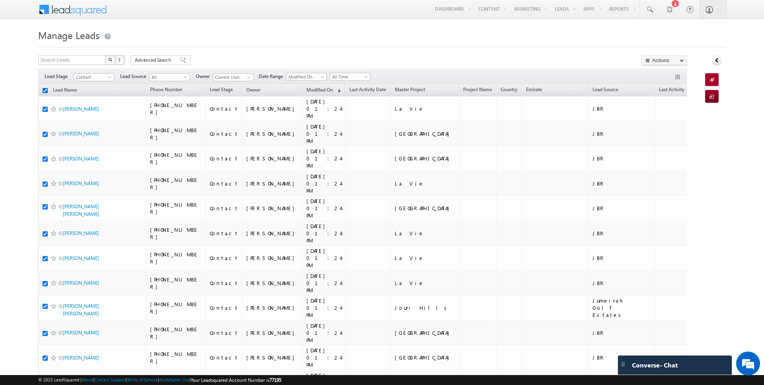
checkbox input "true"
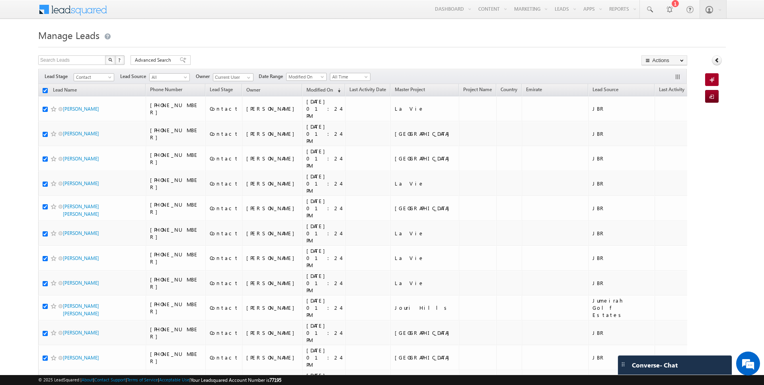
checkbox input "true"
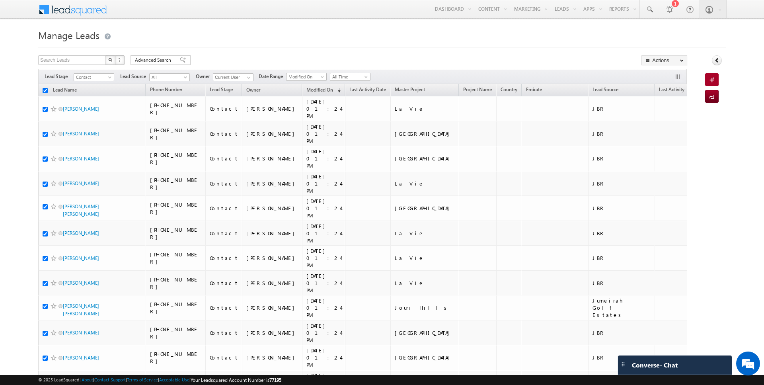
checkbox input "true"
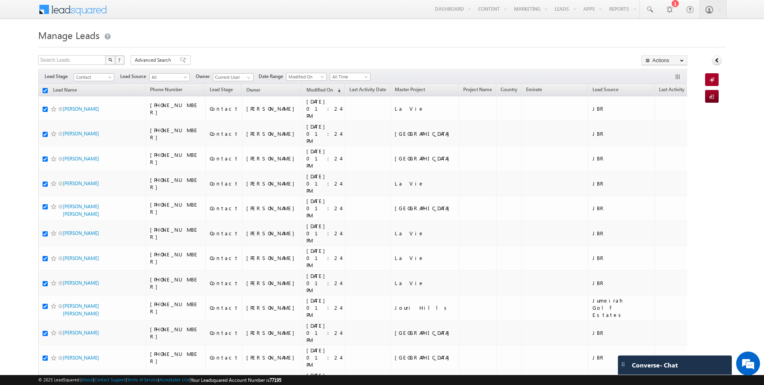
checkbox input "true"
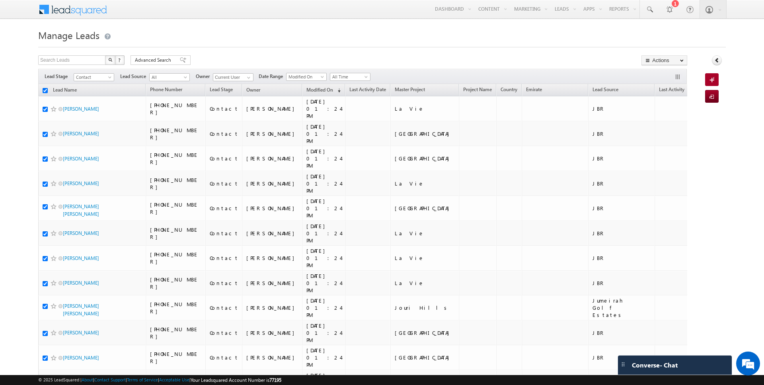
checkbox input "true"
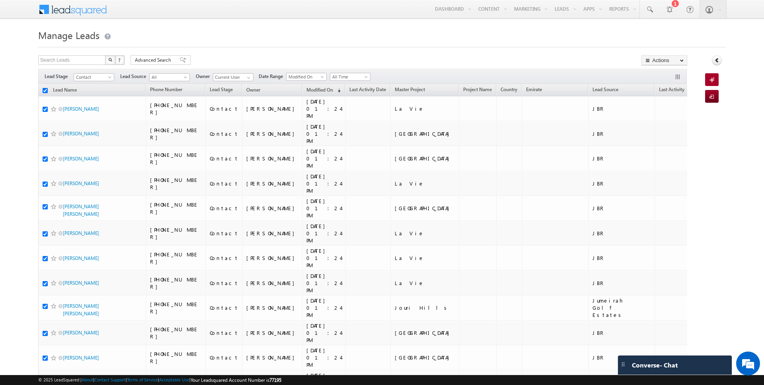
checkbox input "true"
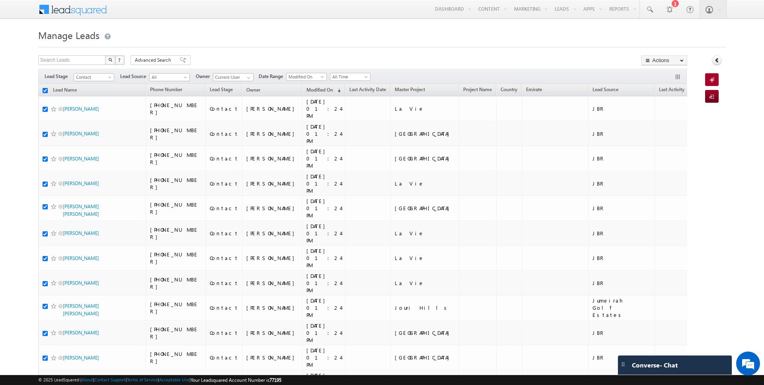
checkbox input "true"
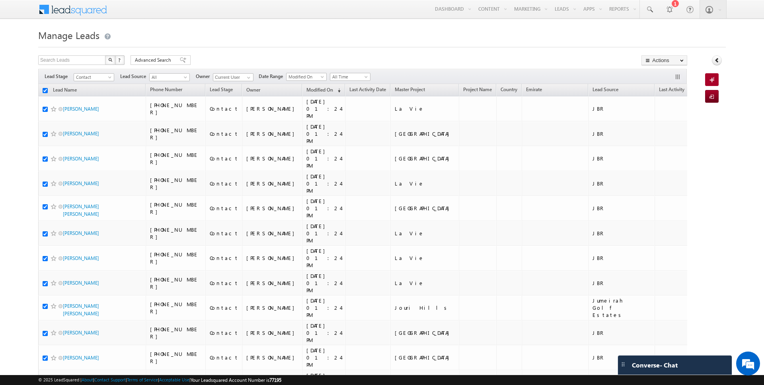
checkbox input "true"
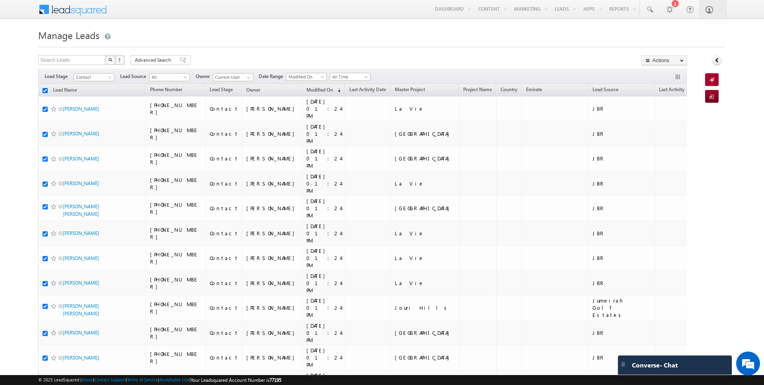
checkbox input "true"
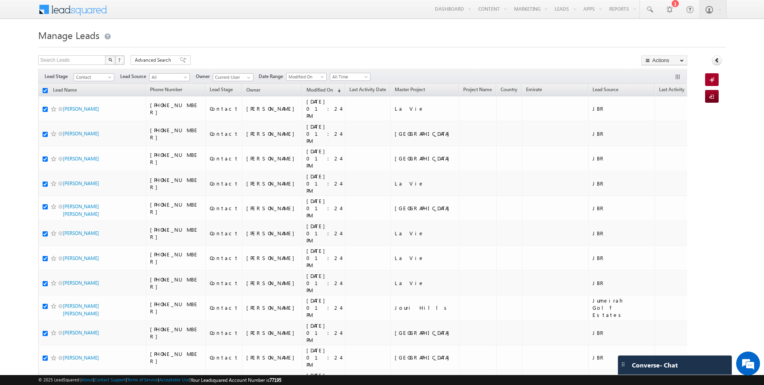
checkbox input "true"
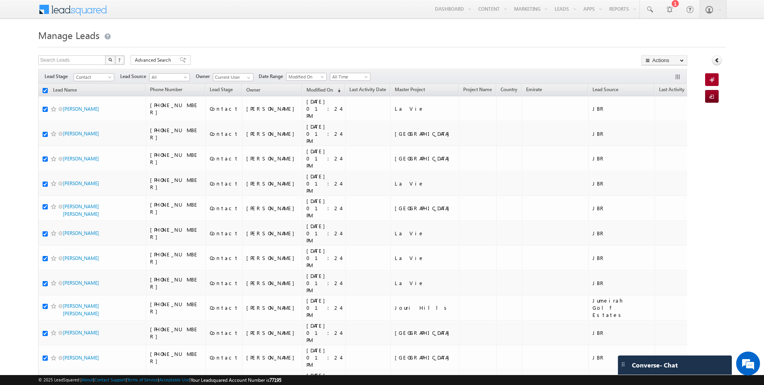
checkbox input "true"
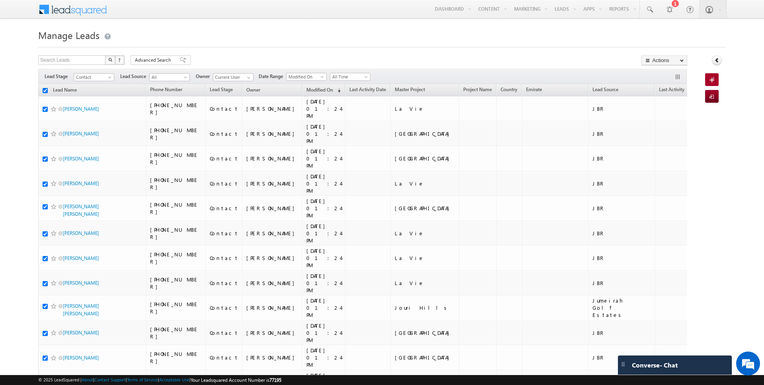
checkbox input "true"
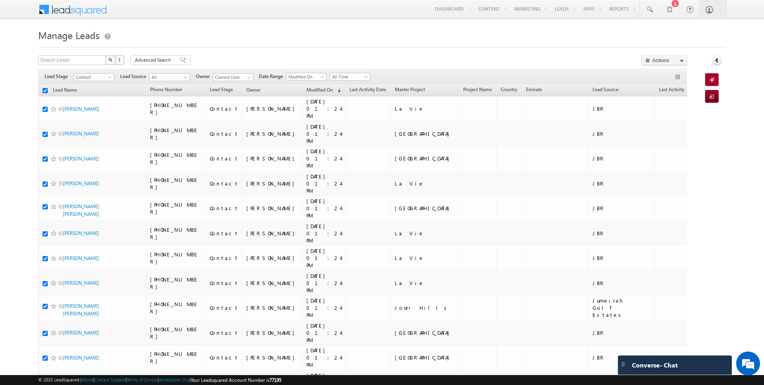
checkbox input "true"
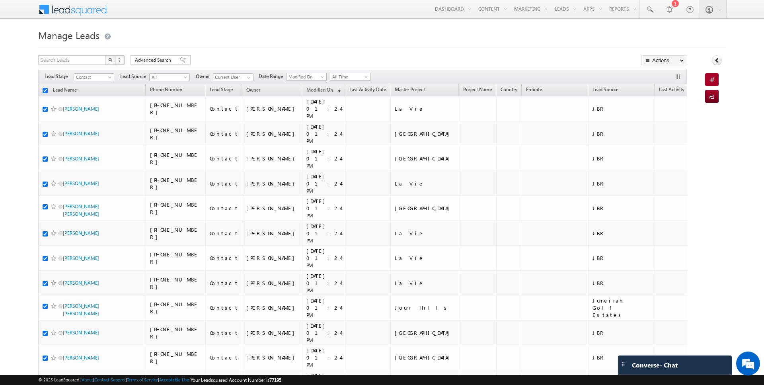
checkbox input "true"
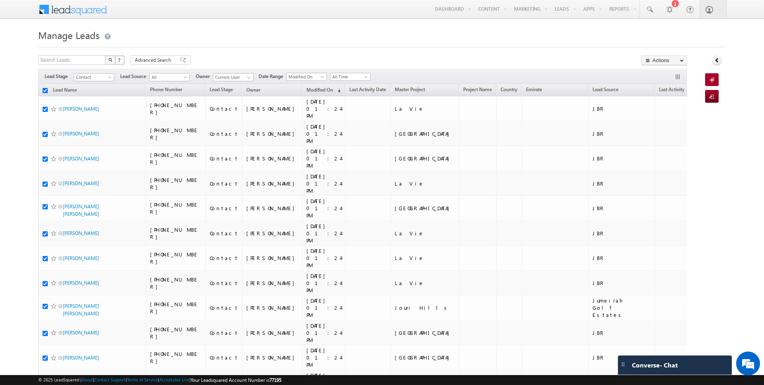
checkbox input "true"
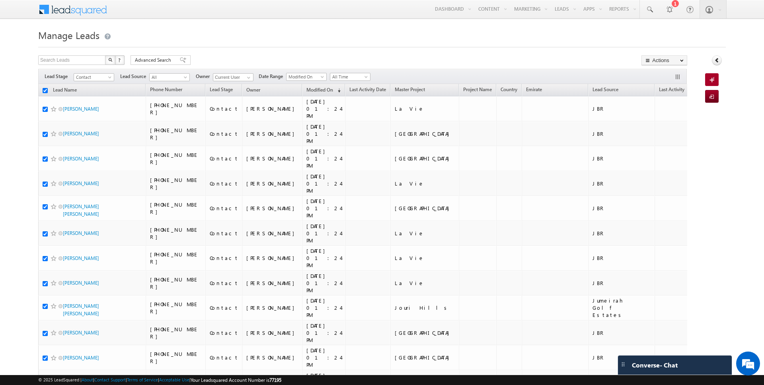
checkbox input "true"
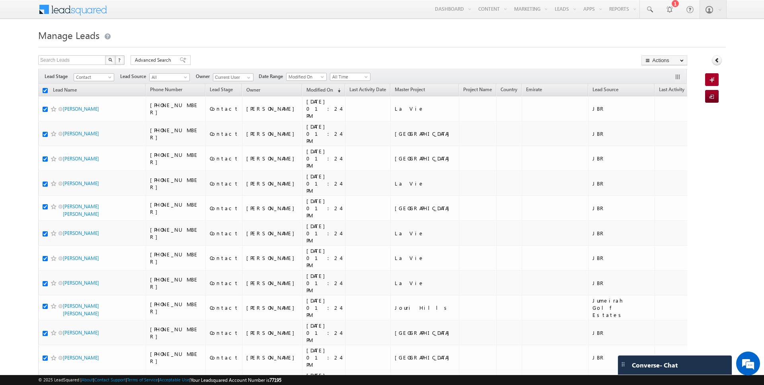
checkbox input "true"
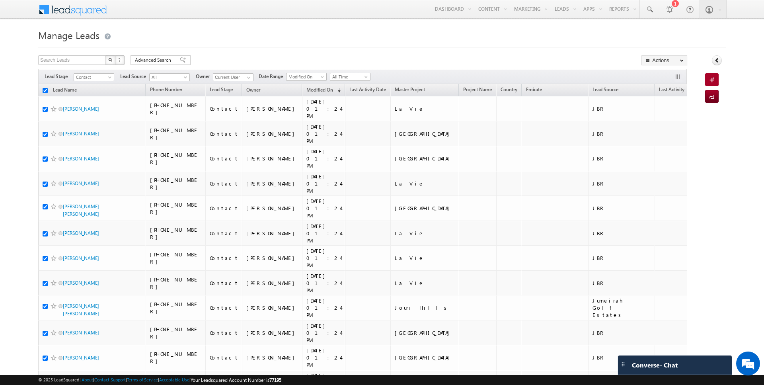
checkbox input "true"
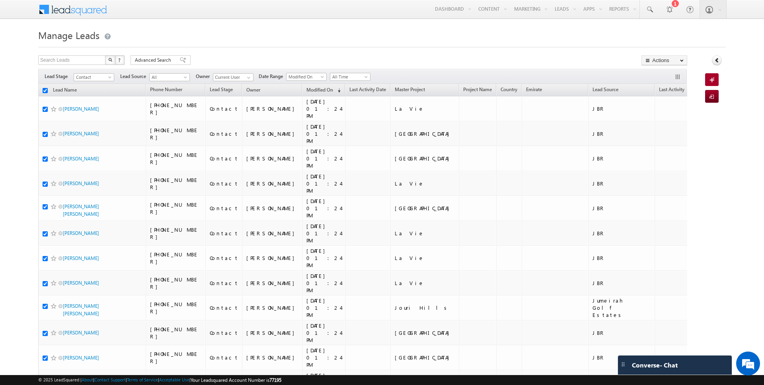
checkbox input "true"
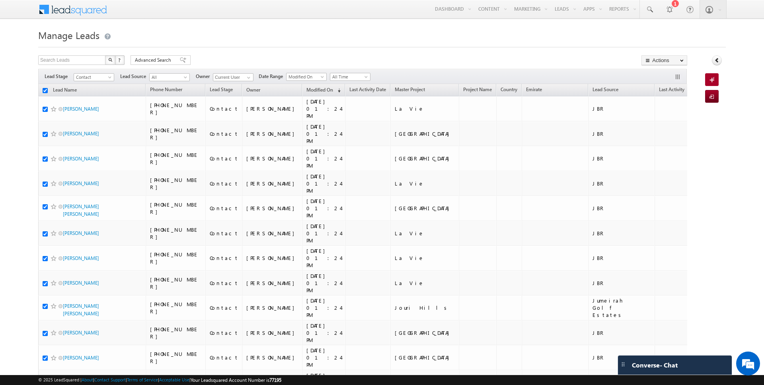
checkbox input "true"
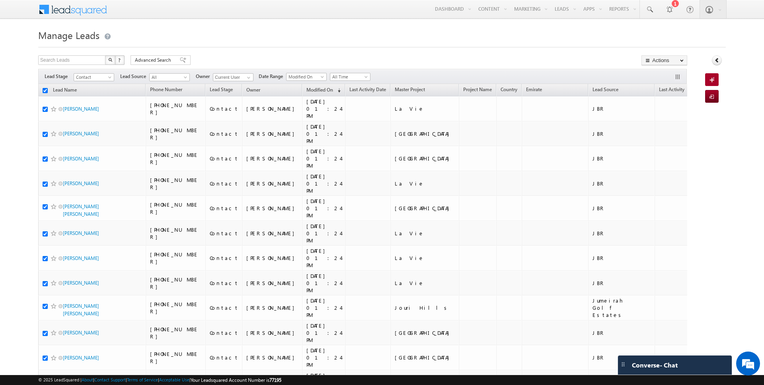
checkbox input "true"
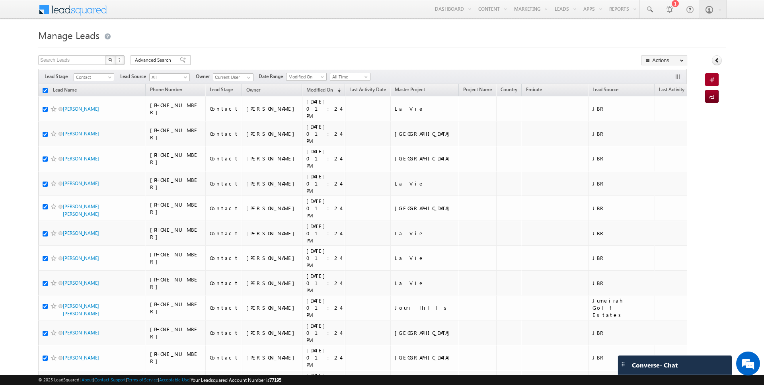
checkbox input "true"
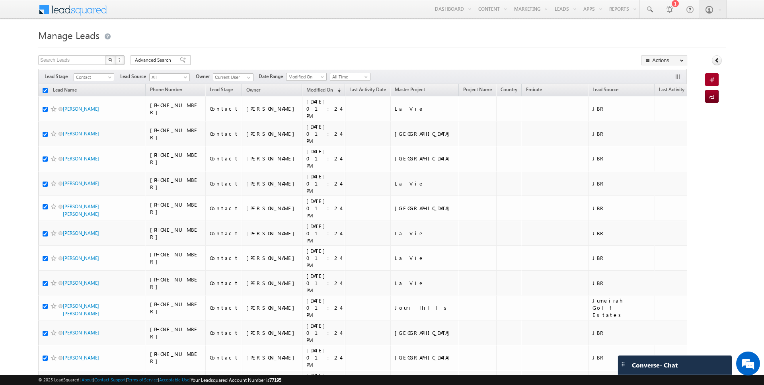
checkbox input "true"
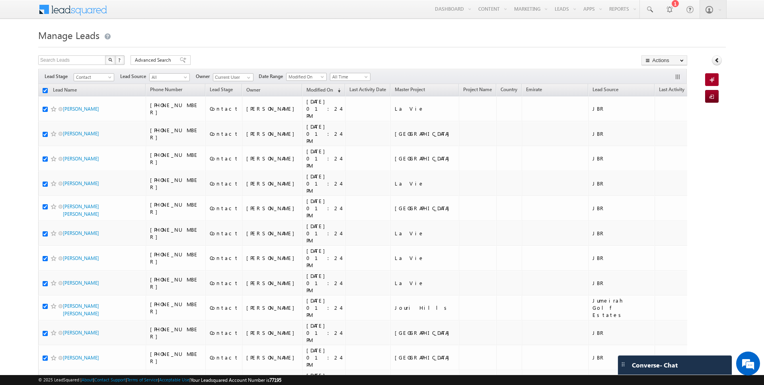
checkbox input "true"
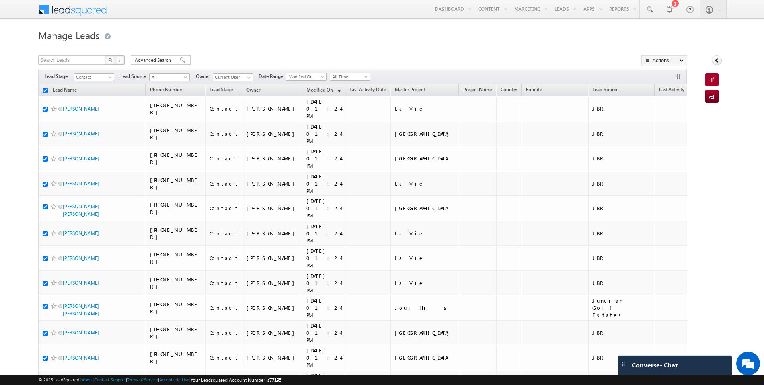
checkbox input "true"
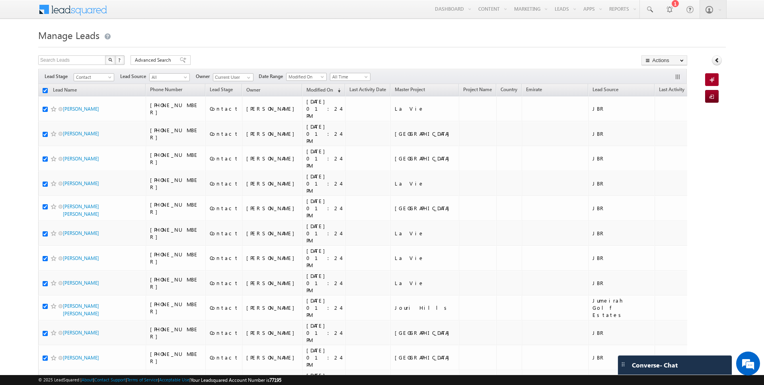
checkbox input "true"
click at [668, 130] on link "Change Owner" at bounding box center [664, 129] width 45 height 10
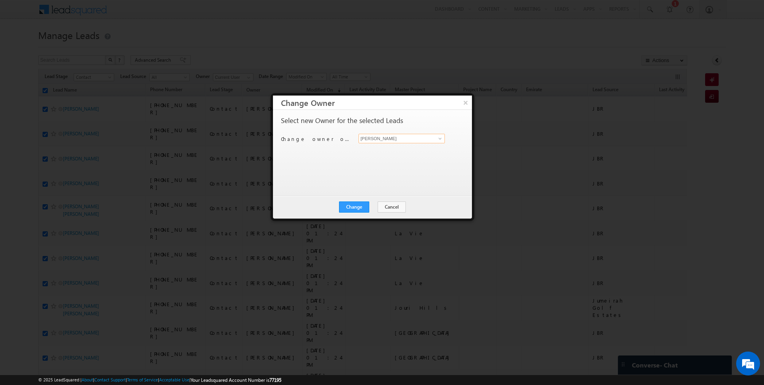
click at [396, 137] on input "[PERSON_NAME]" at bounding box center [401, 139] width 86 height 10
click at [391, 209] on button "Cancel" at bounding box center [392, 206] width 28 height 11
